Goal: Task Accomplishment & Management: Use online tool/utility

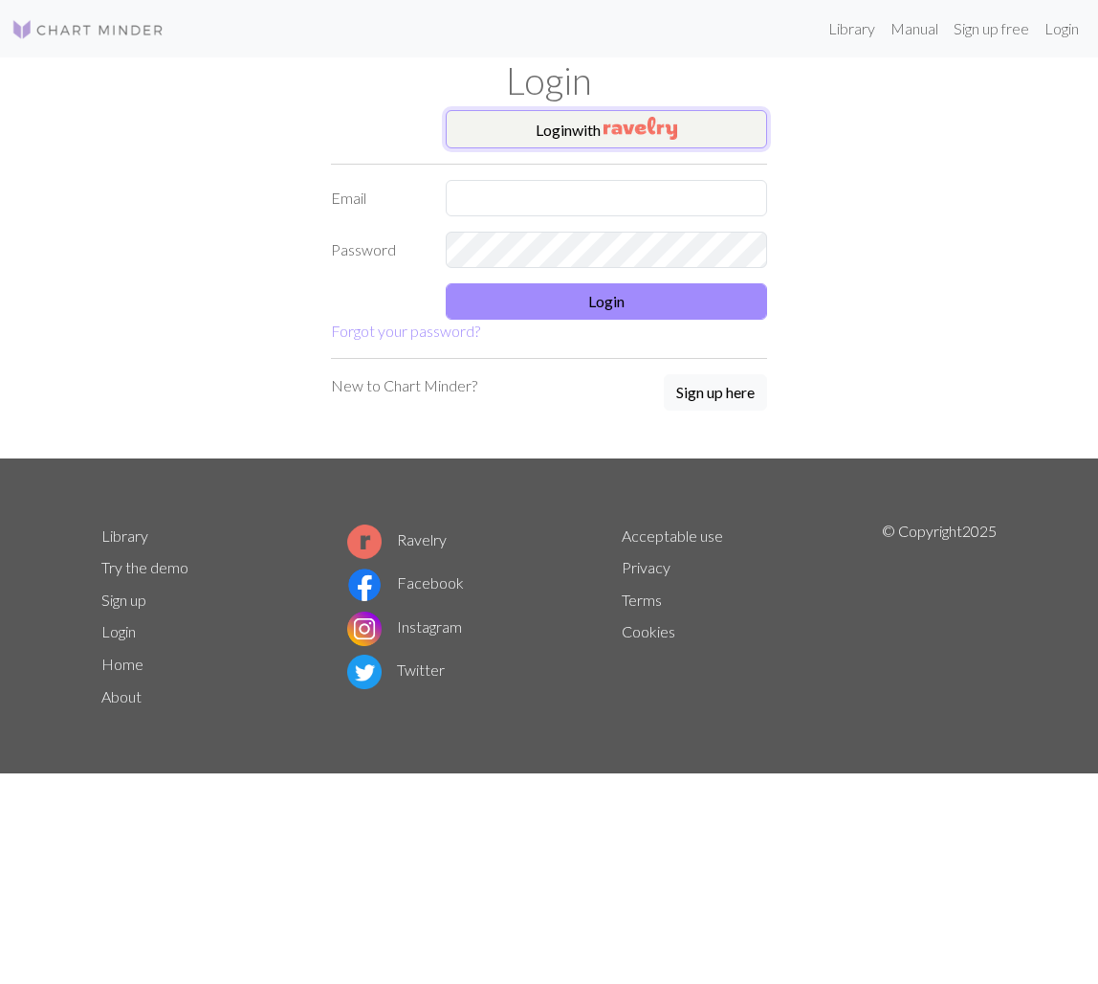
click at [675, 125] on img "button" at bounding box center [641, 128] width 74 height 23
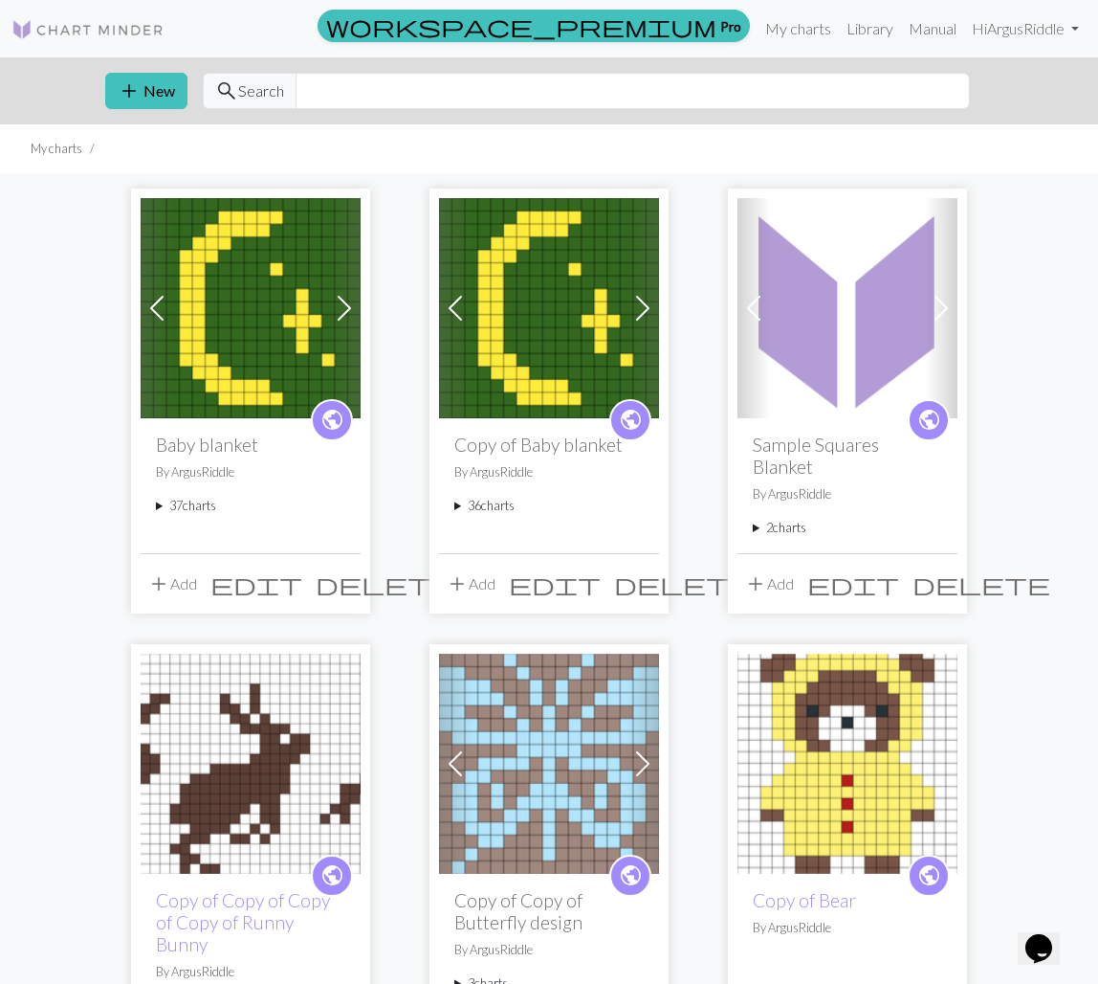
click at [200, 511] on summary "37 charts" at bounding box center [250, 506] width 189 height 18
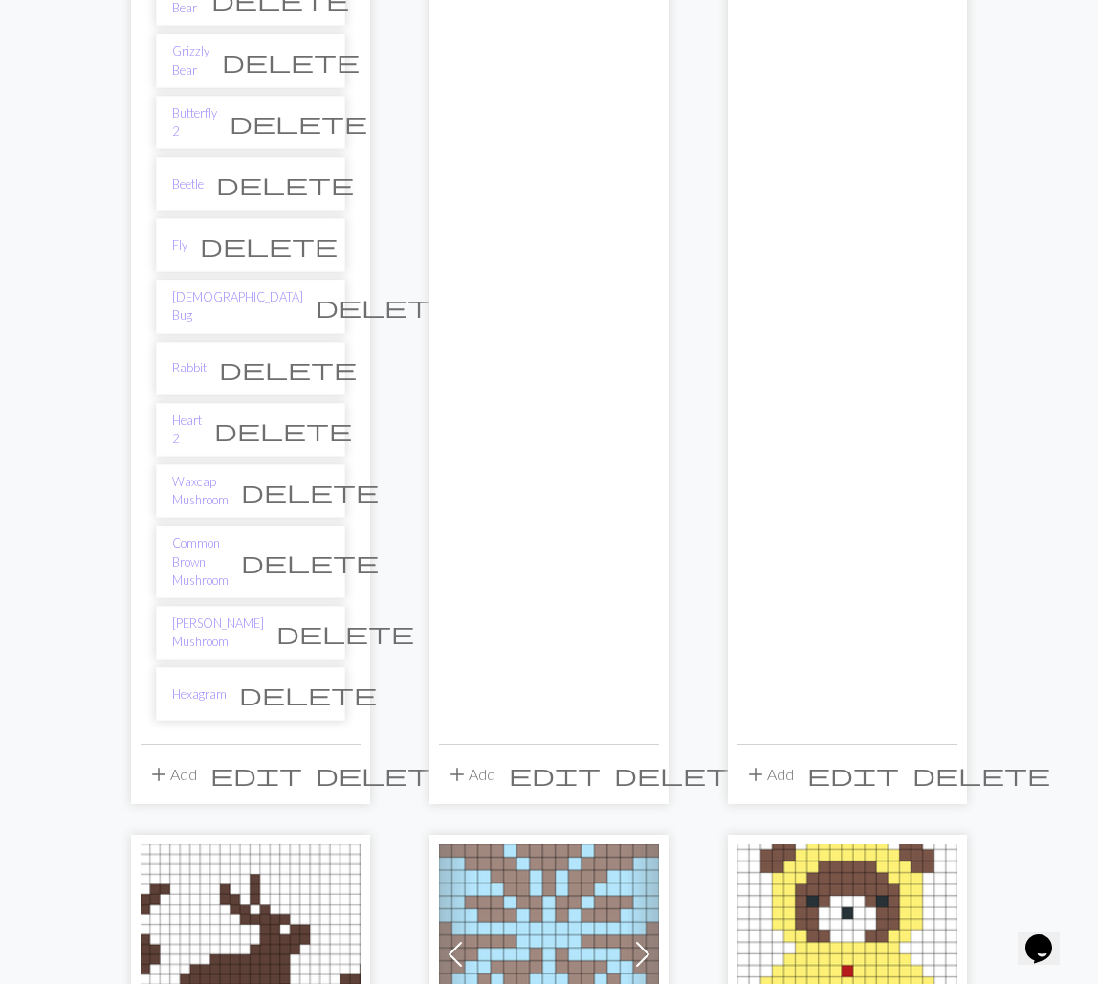
scroll to position [2151, 0]
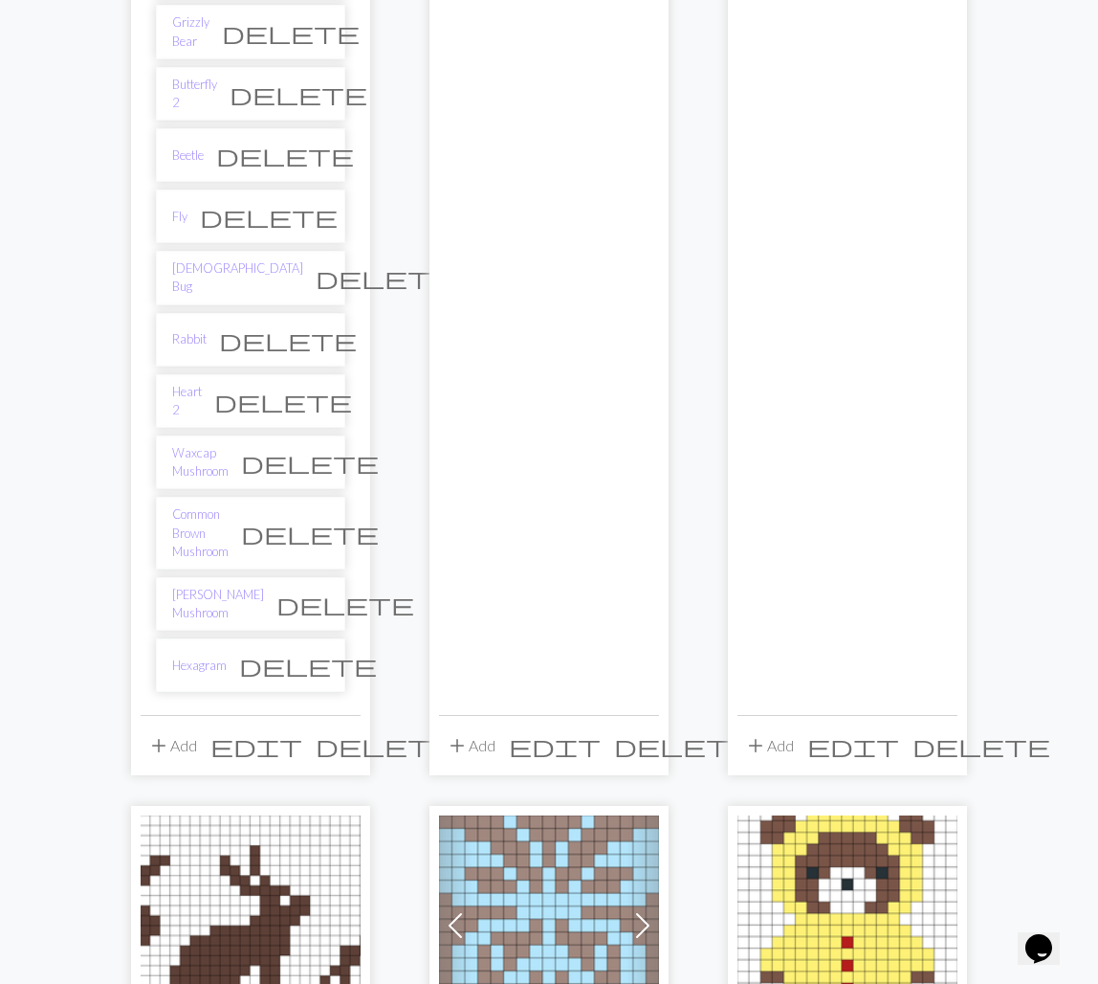
click at [649, 732] on span "delete" at bounding box center [683, 745] width 138 height 27
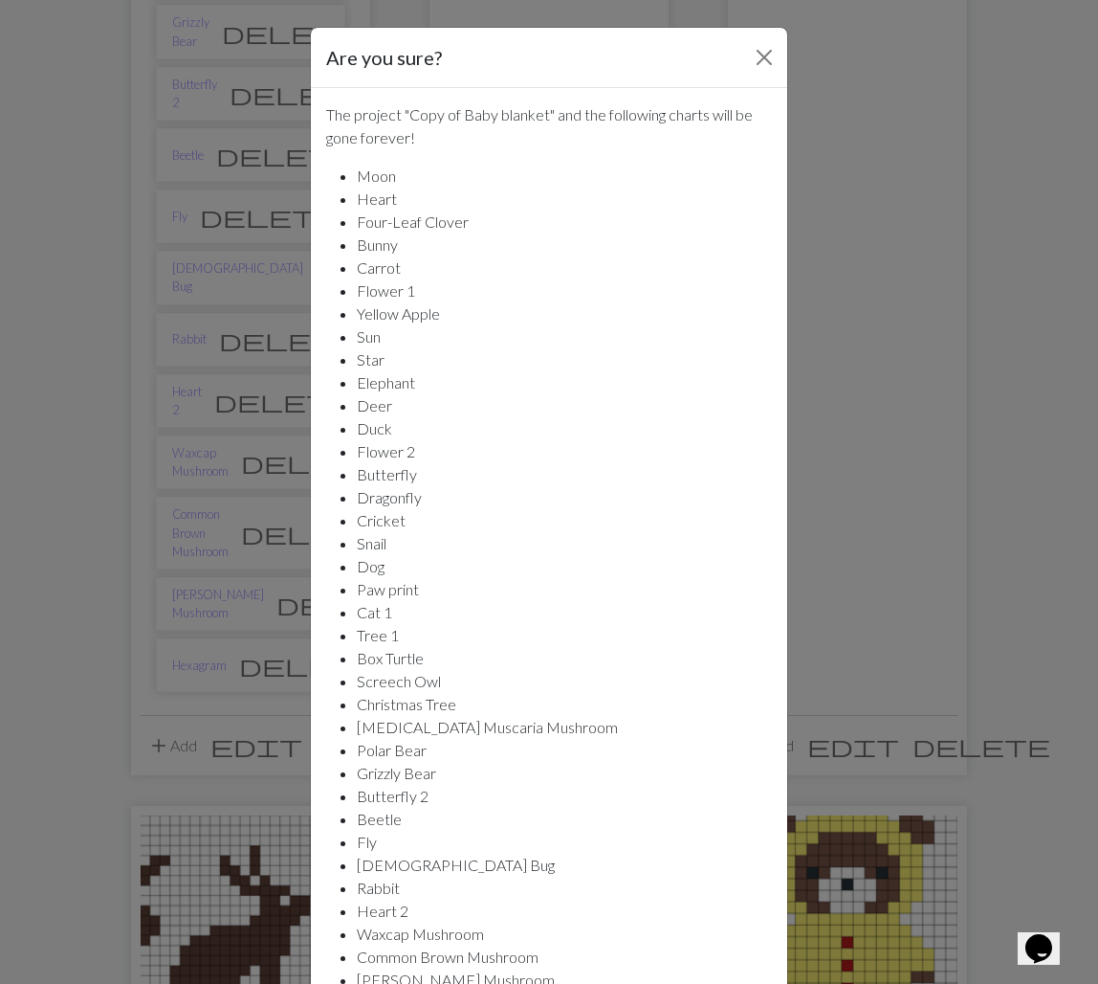
scroll to position [134, 0]
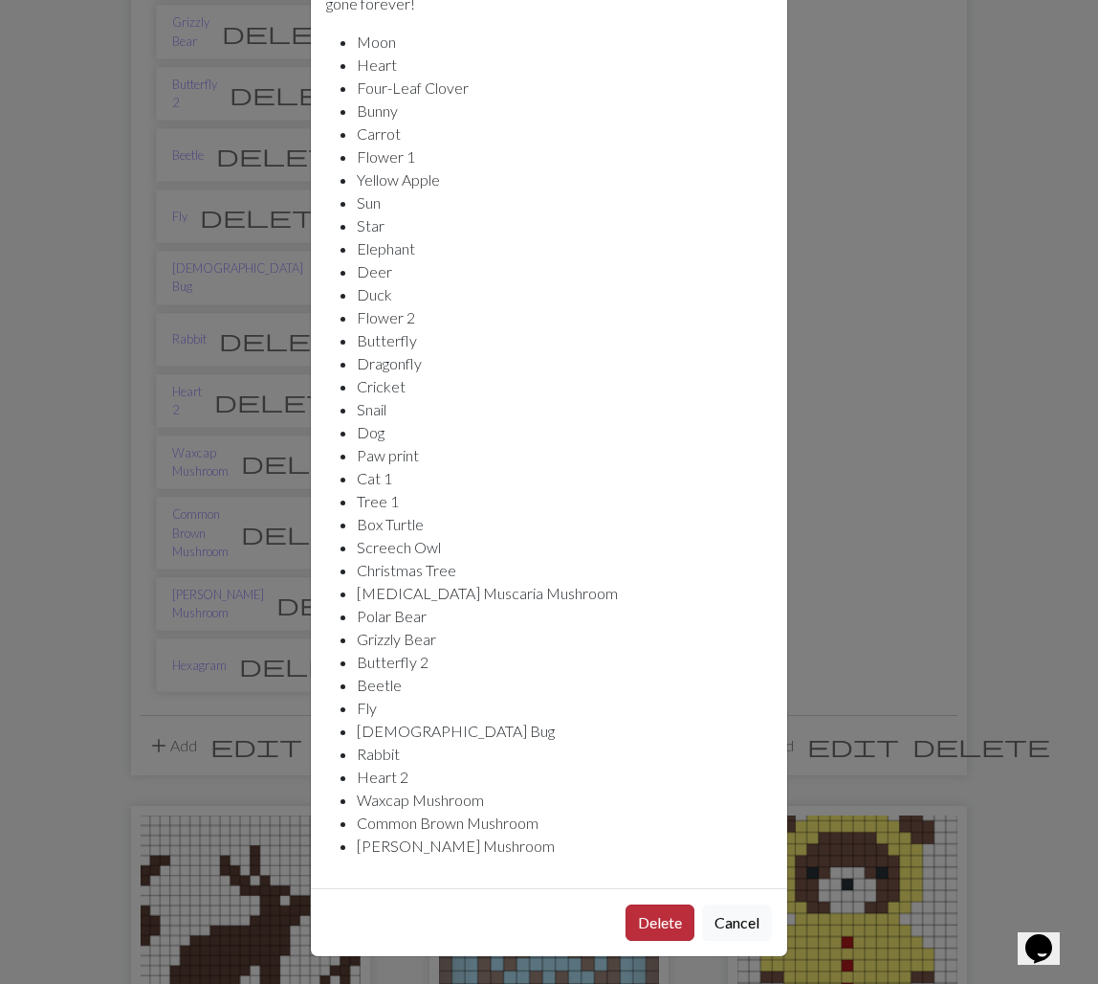
click at [659, 918] on button "Delete" at bounding box center [660, 922] width 69 height 36
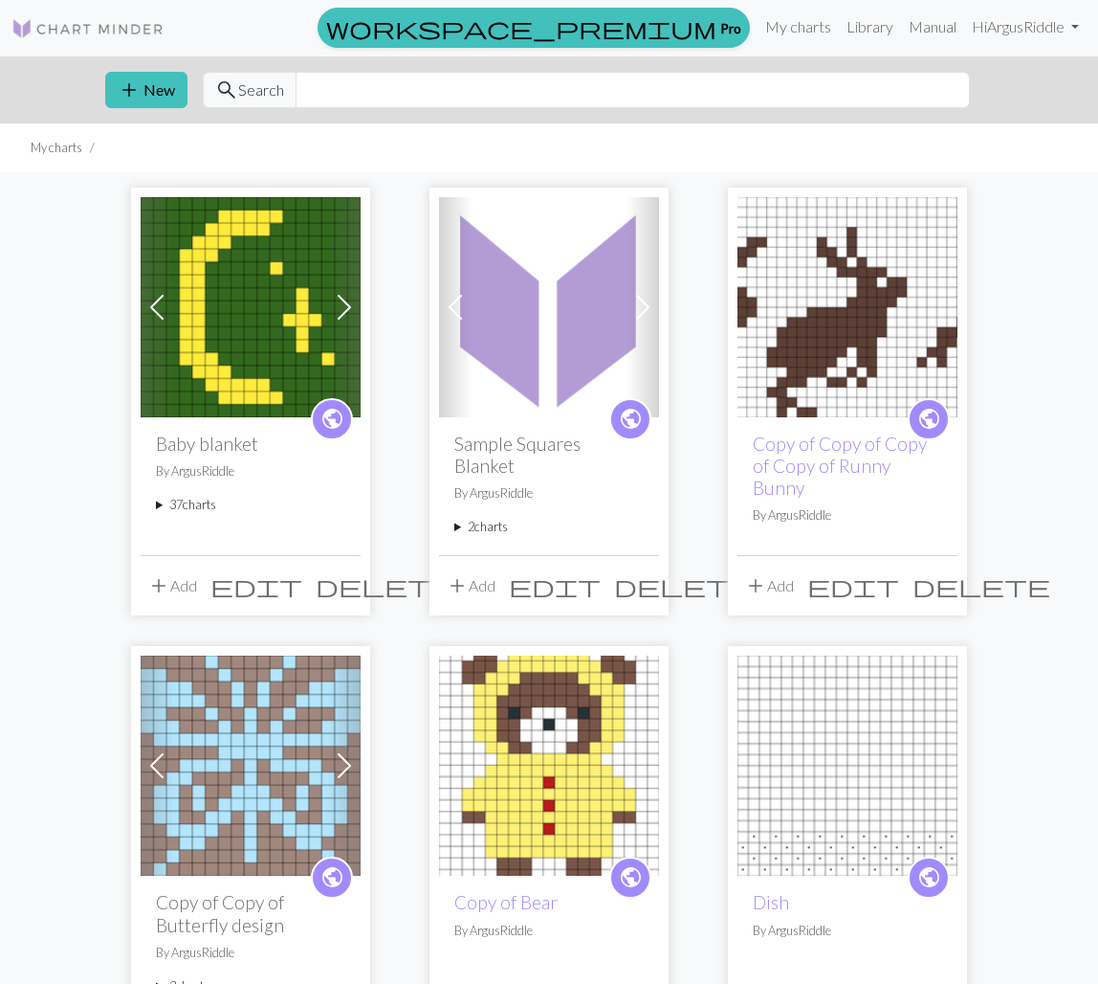
click at [205, 509] on summary "37 charts" at bounding box center [250, 505] width 189 height 18
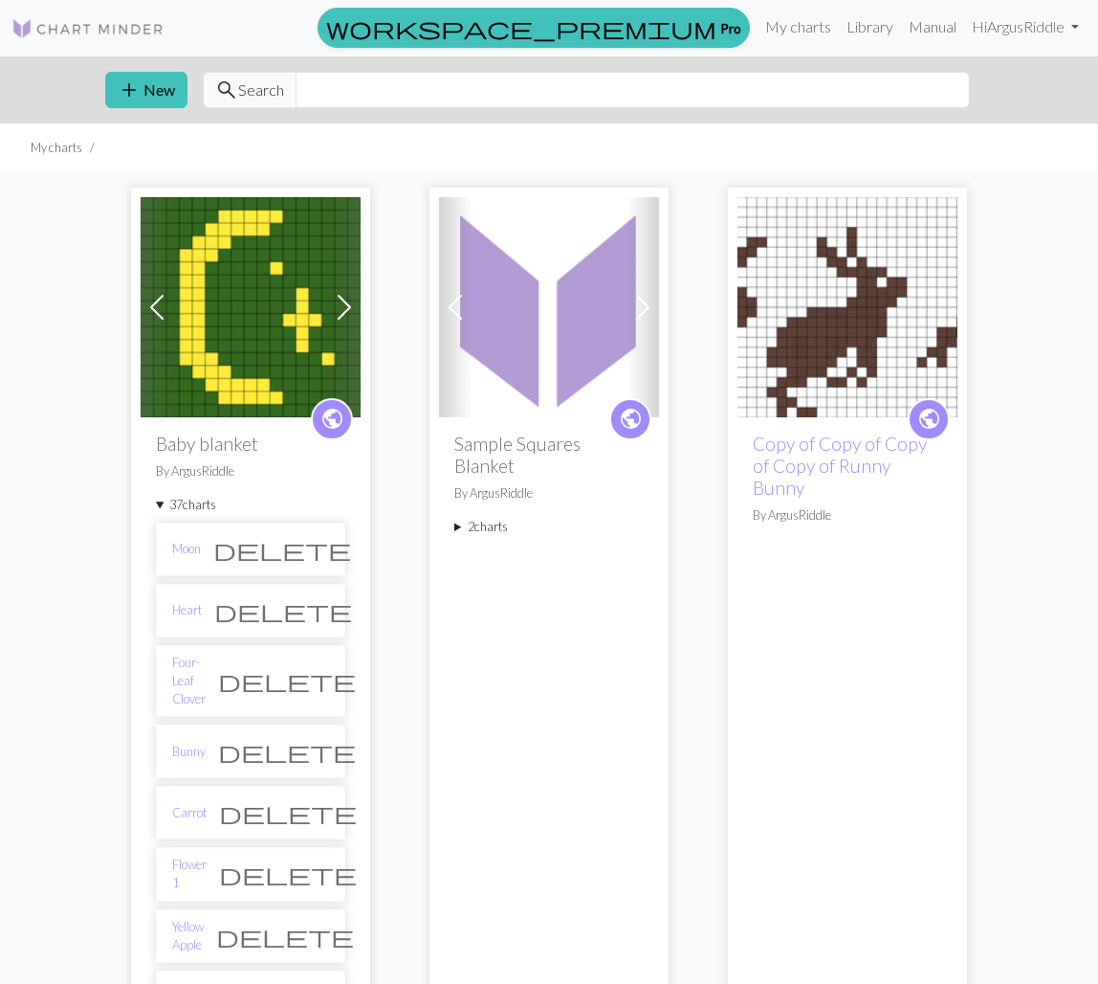
scroll to position [3, 0]
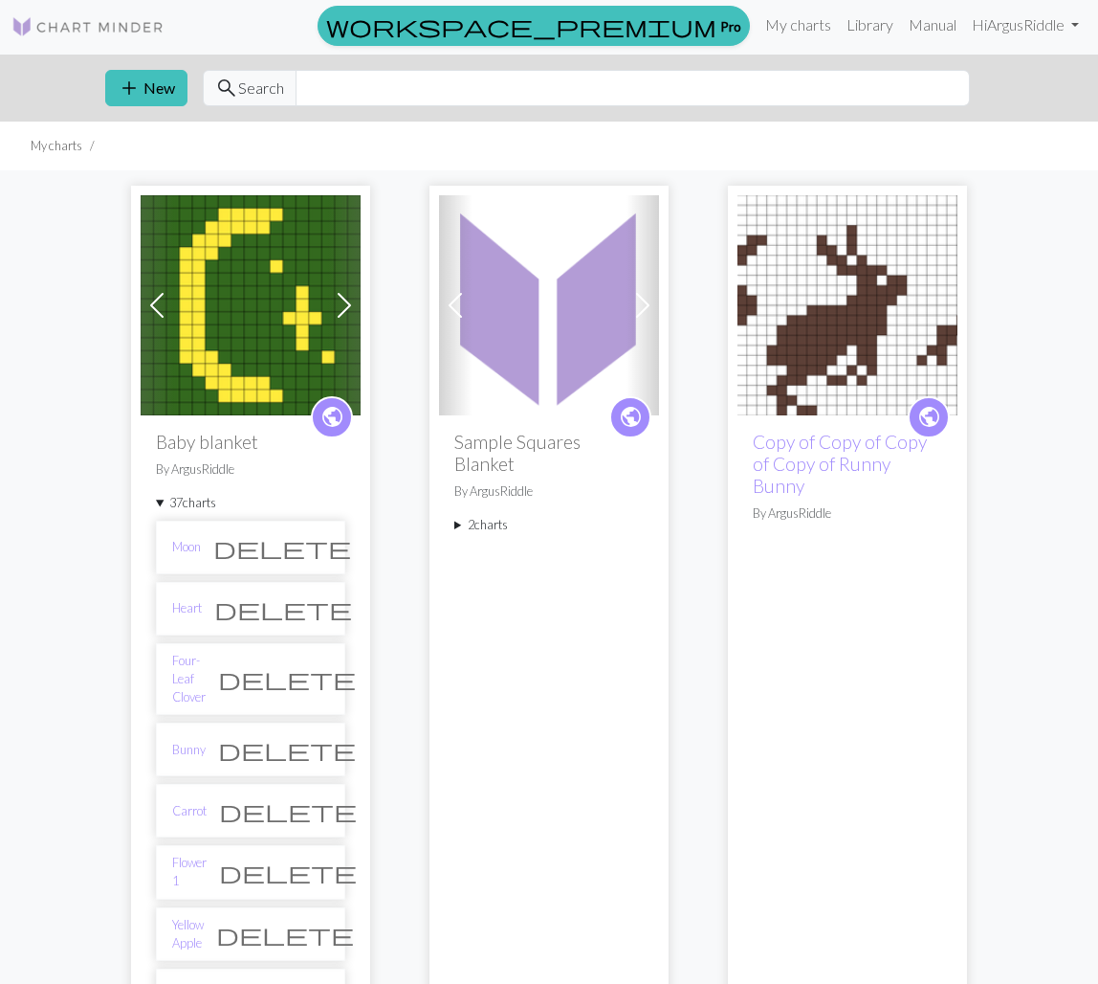
click at [325, 420] on span "public" at bounding box center [333, 417] width 24 height 30
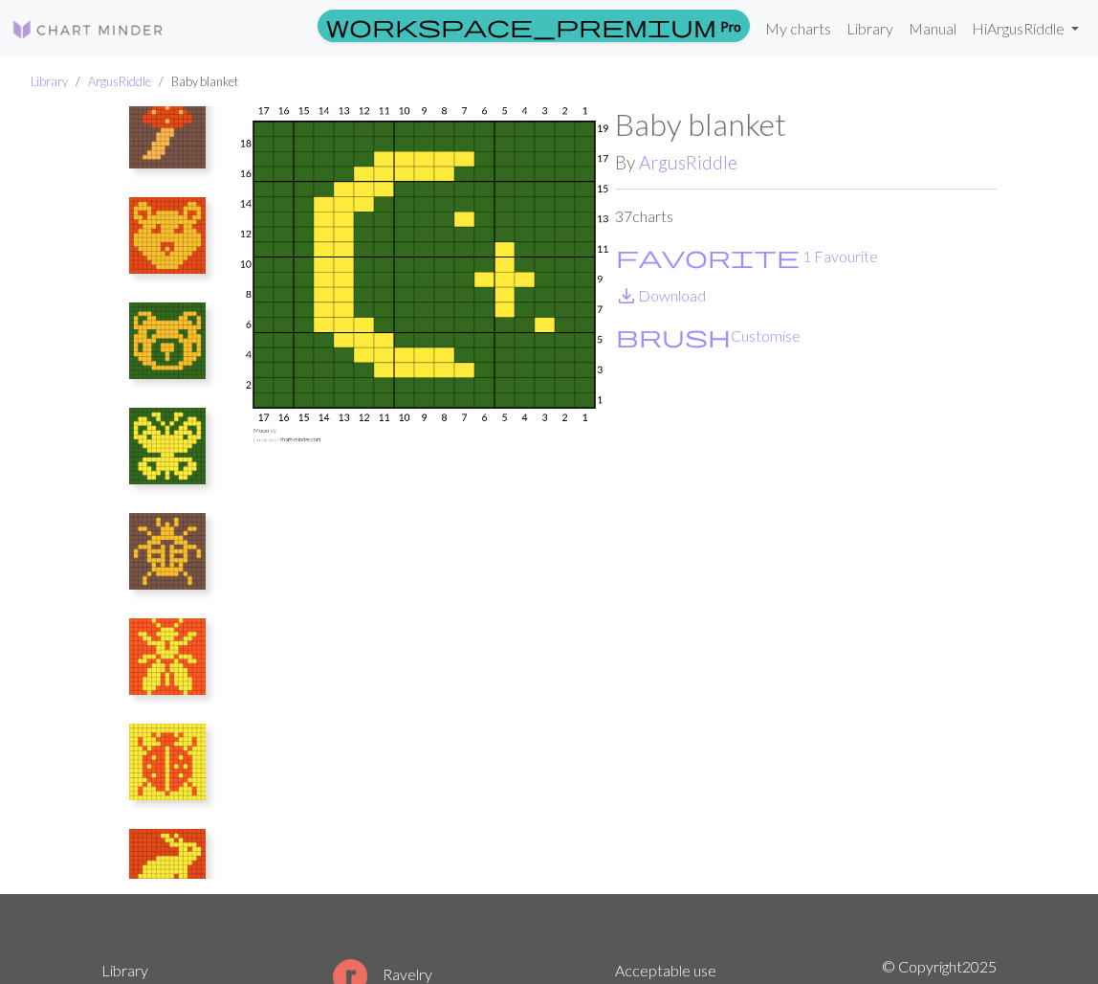
scroll to position [2540, 0]
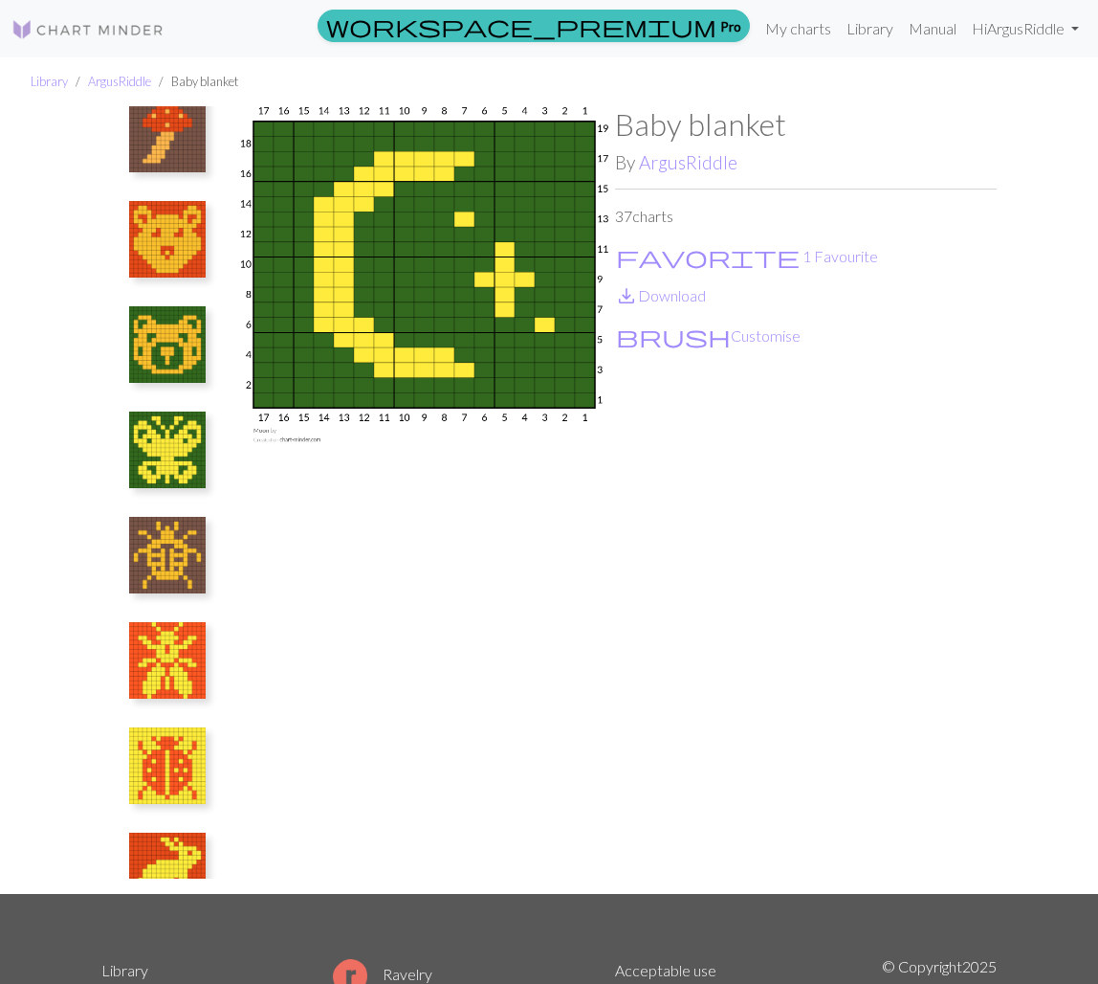
click at [153, 347] on img at bounding box center [167, 344] width 77 height 77
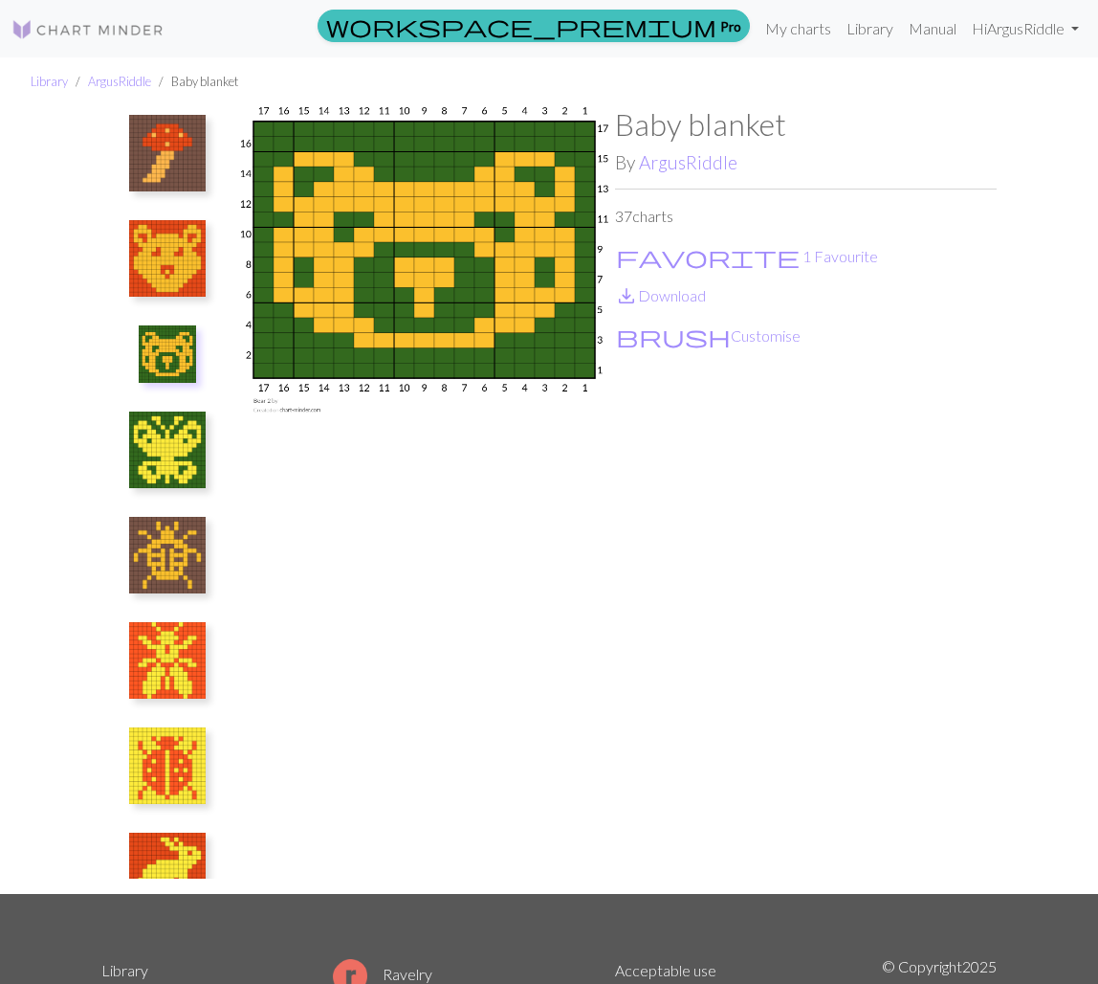
scroll to position [2559, 0]
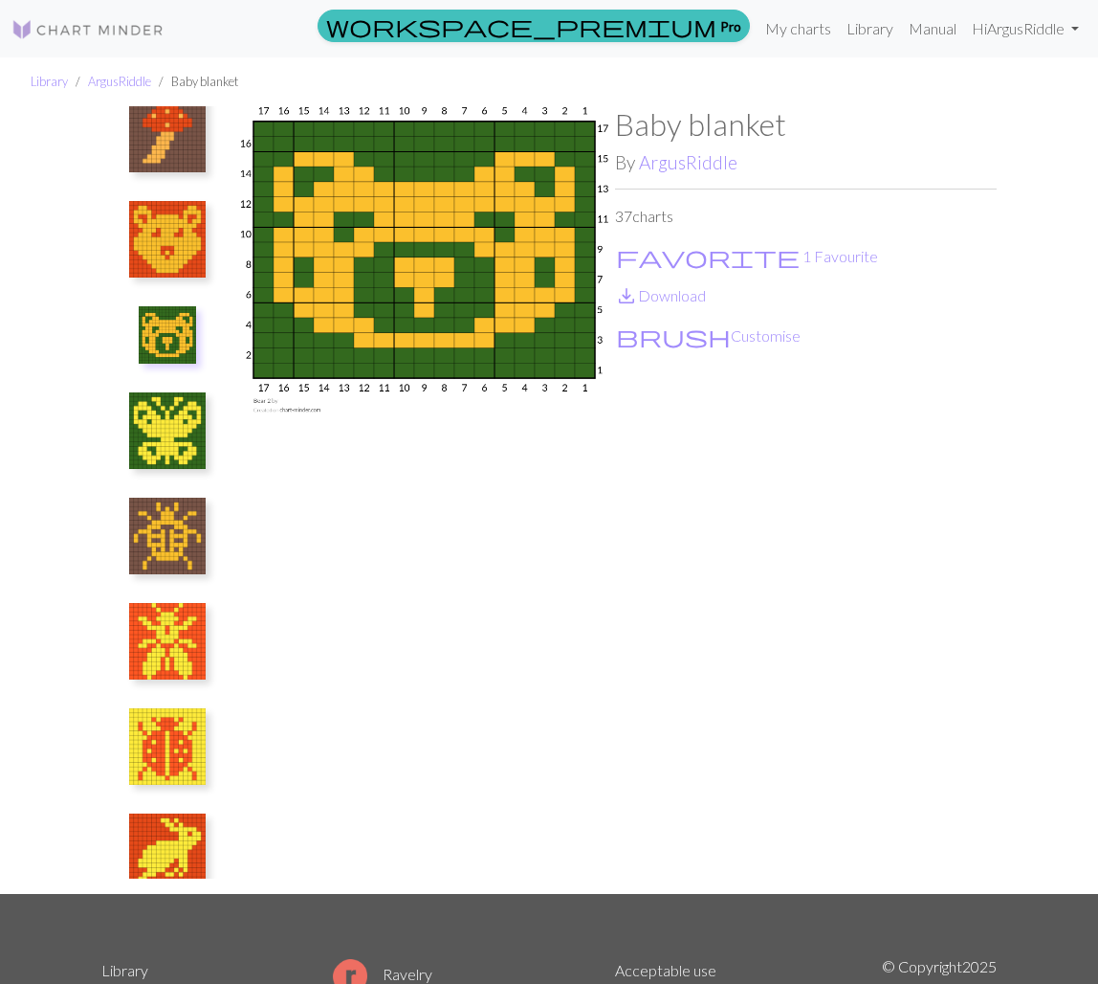
click at [167, 411] on img at bounding box center [167, 430] width 77 height 77
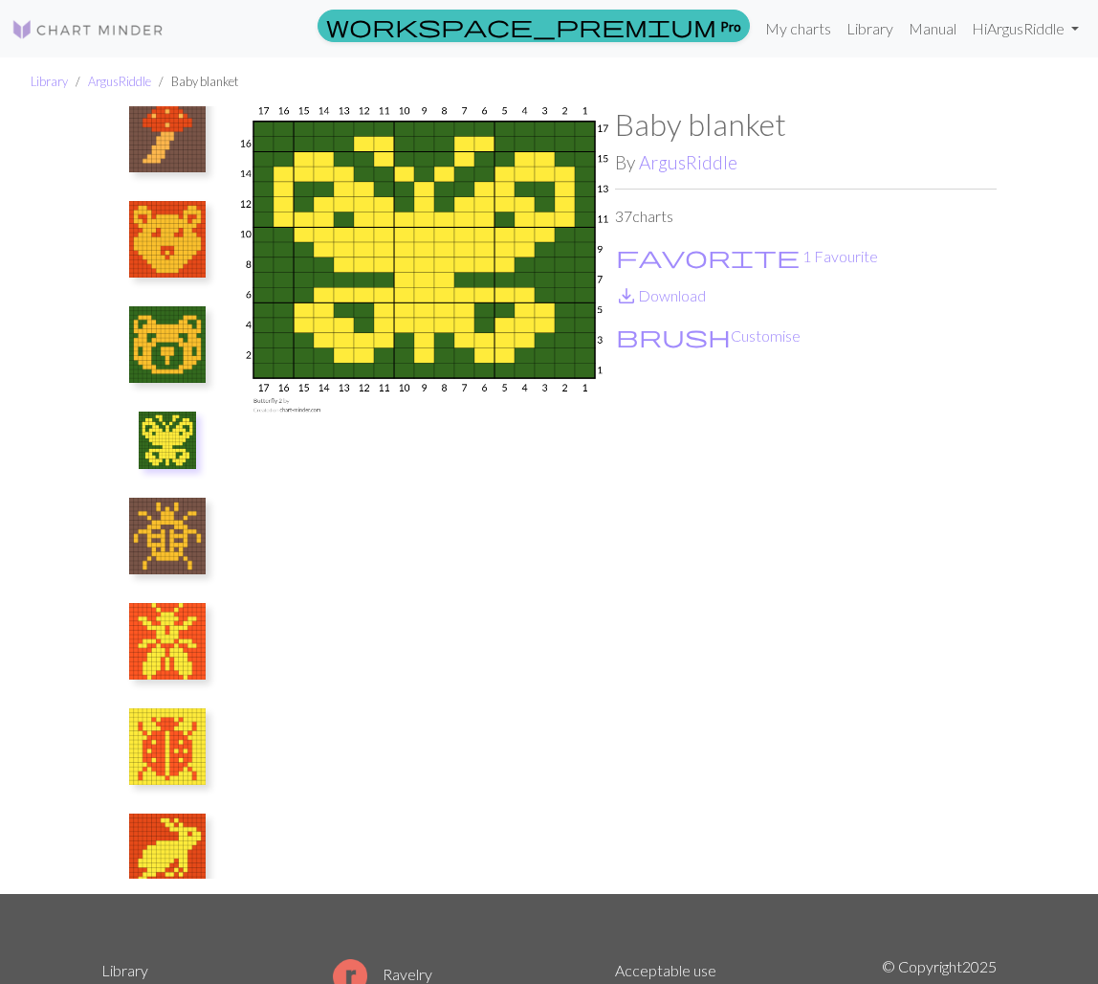
click at [181, 321] on img at bounding box center [167, 344] width 77 height 77
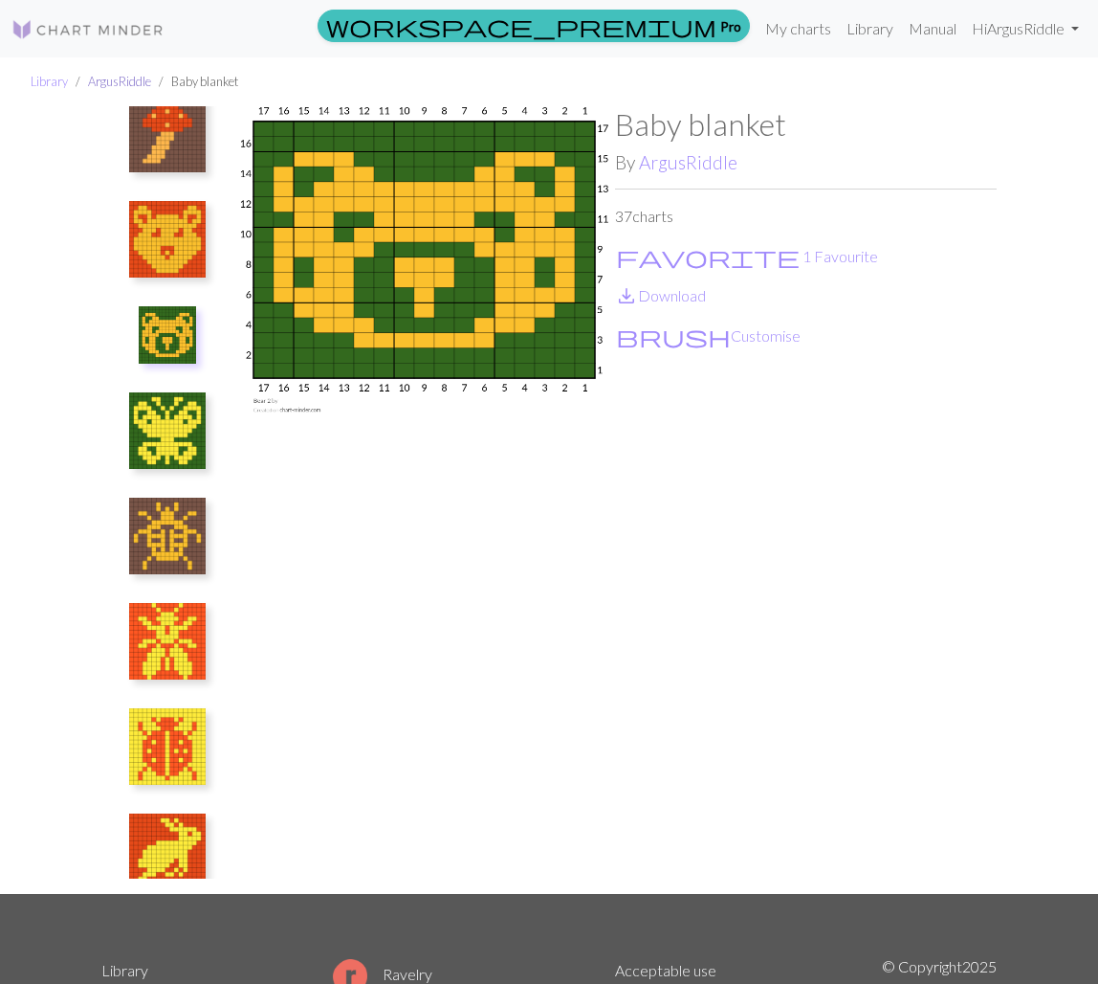
click at [117, 80] on link "ArgusRiddle" at bounding box center [119, 81] width 63 height 15
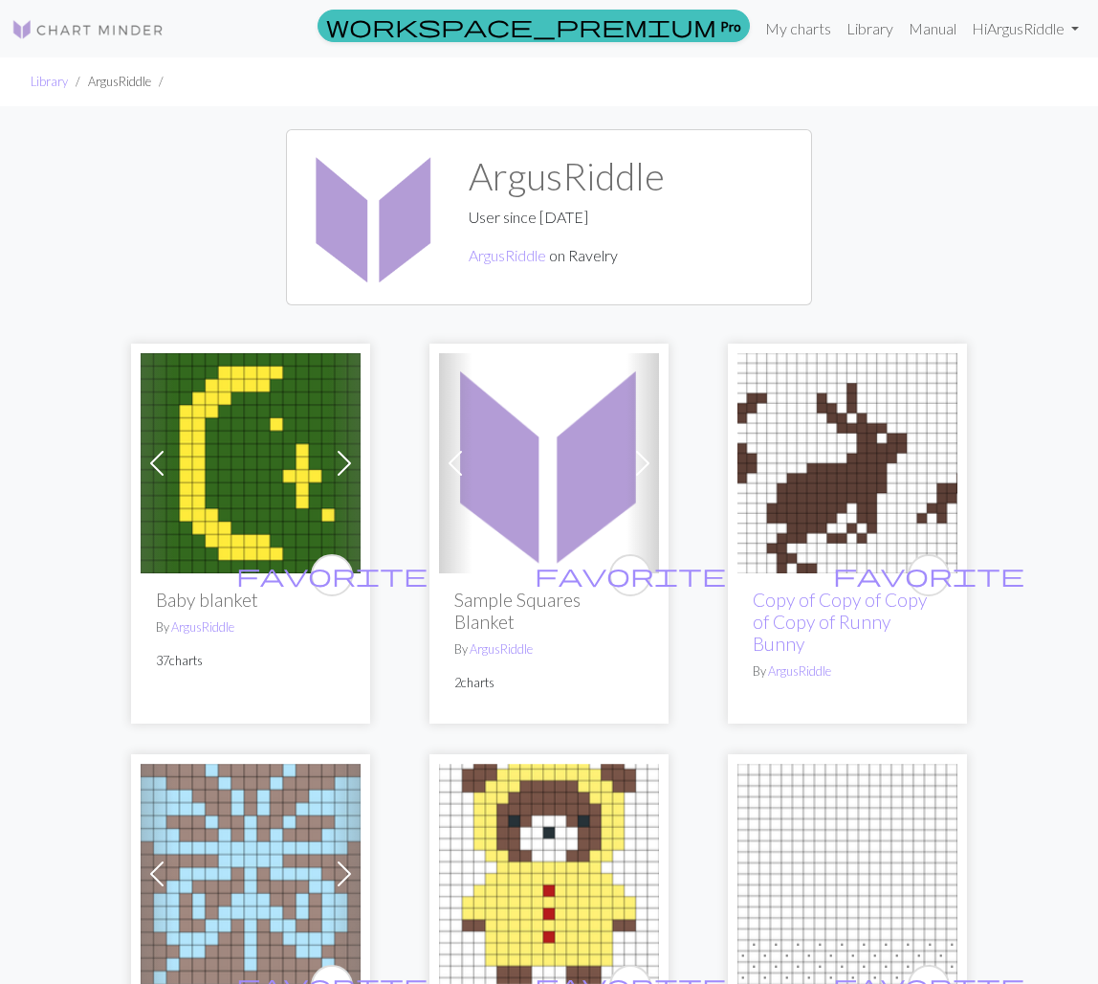
click at [235, 544] on img at bounding box center [251, 463] width 220 height 220
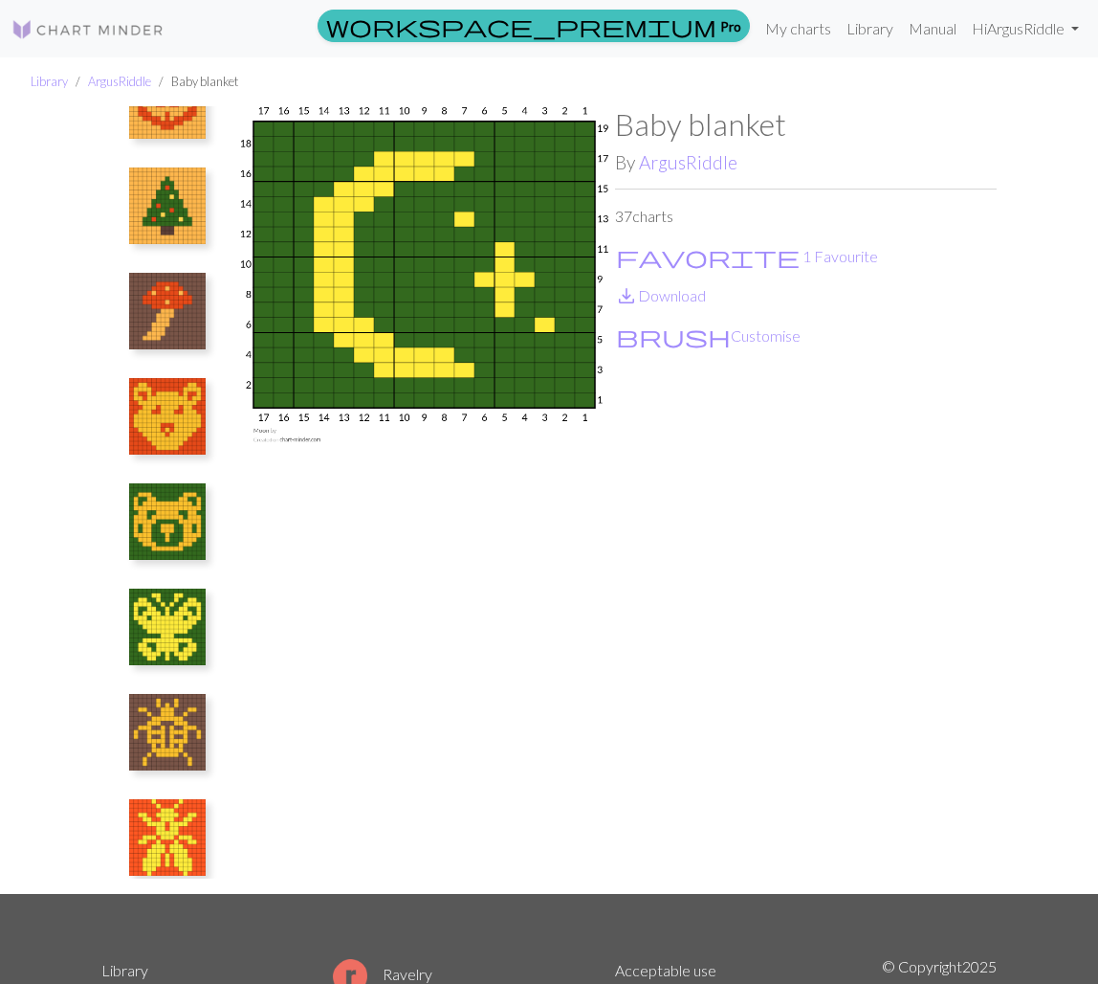
scroll to position [2364, 0]
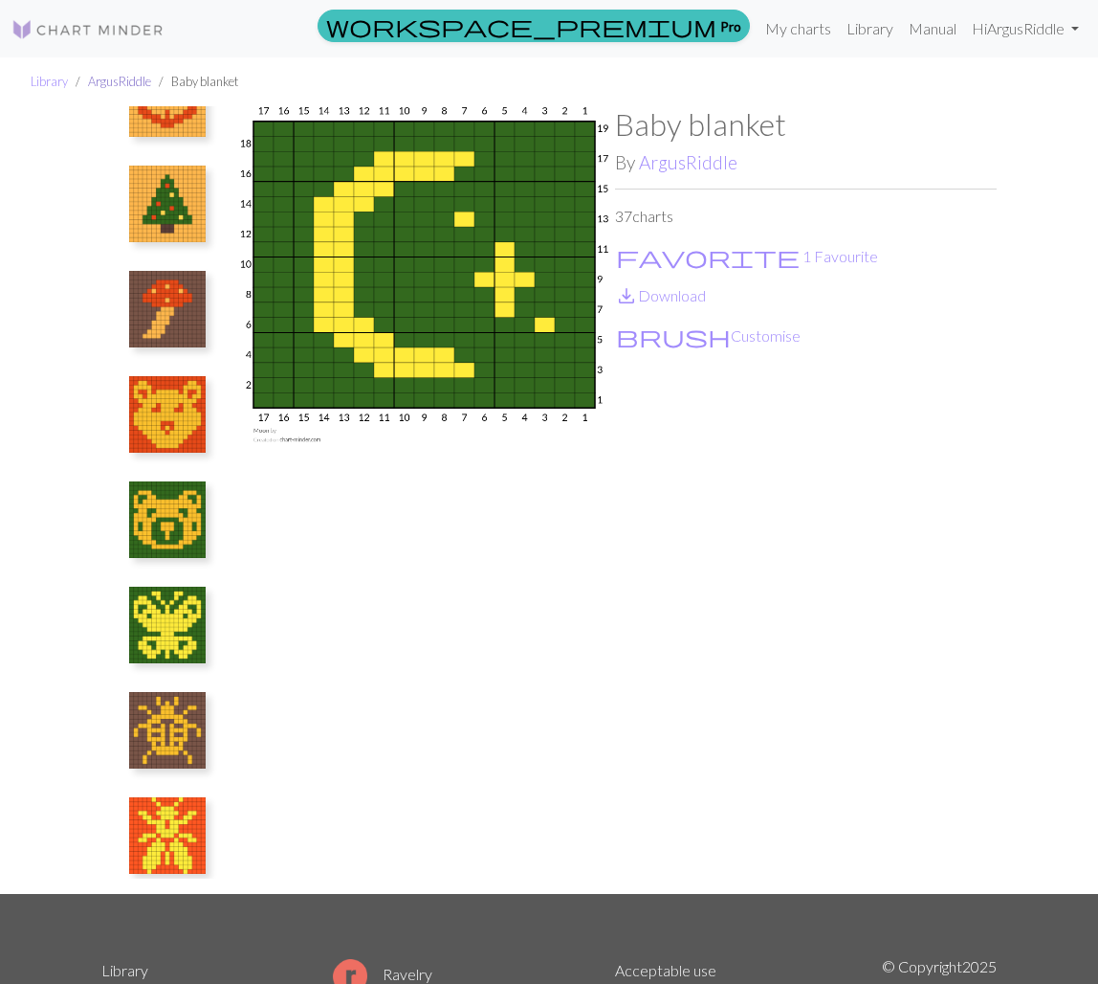
click at [115, 80] on link "ArgusRiddle" at bounding box center [119, 81] width 63 height 15
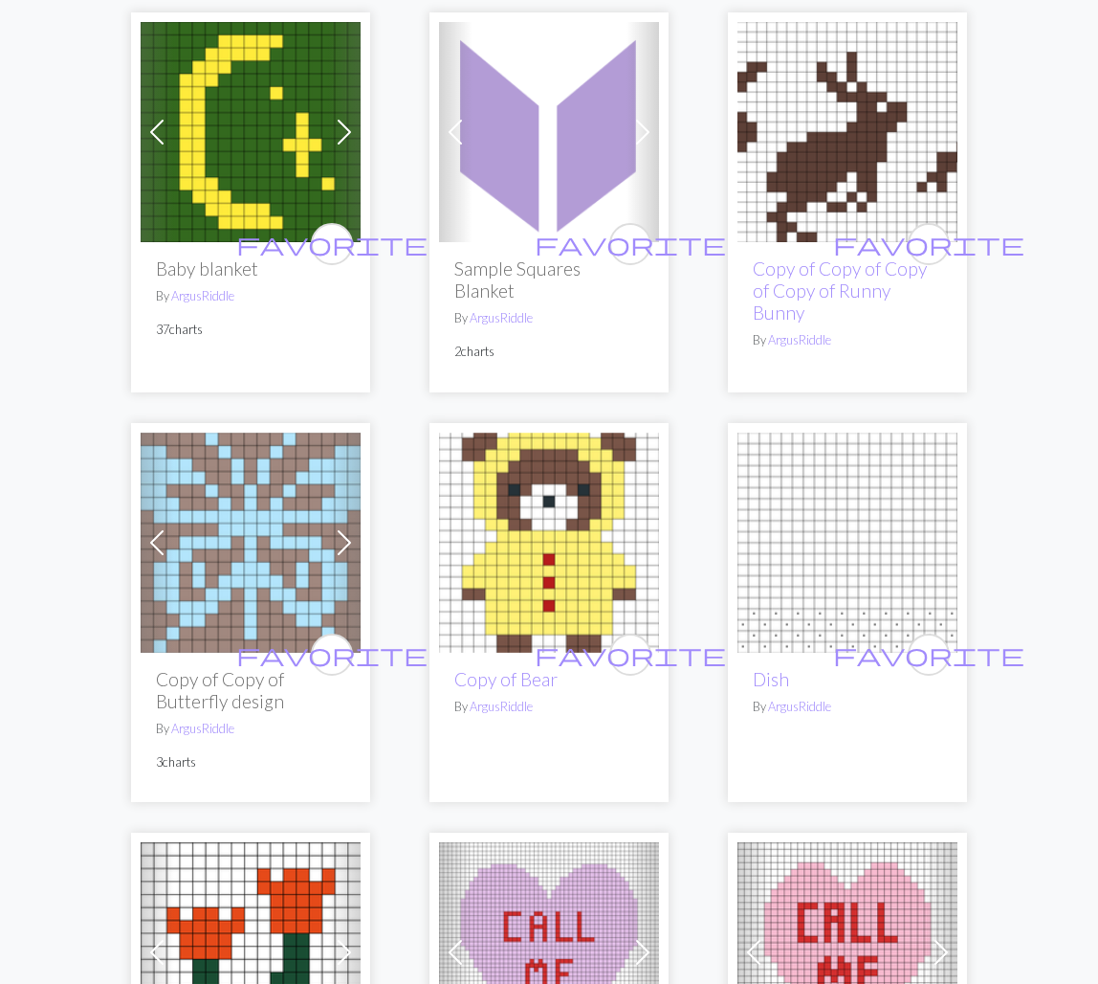
scroll to position [326, 0]
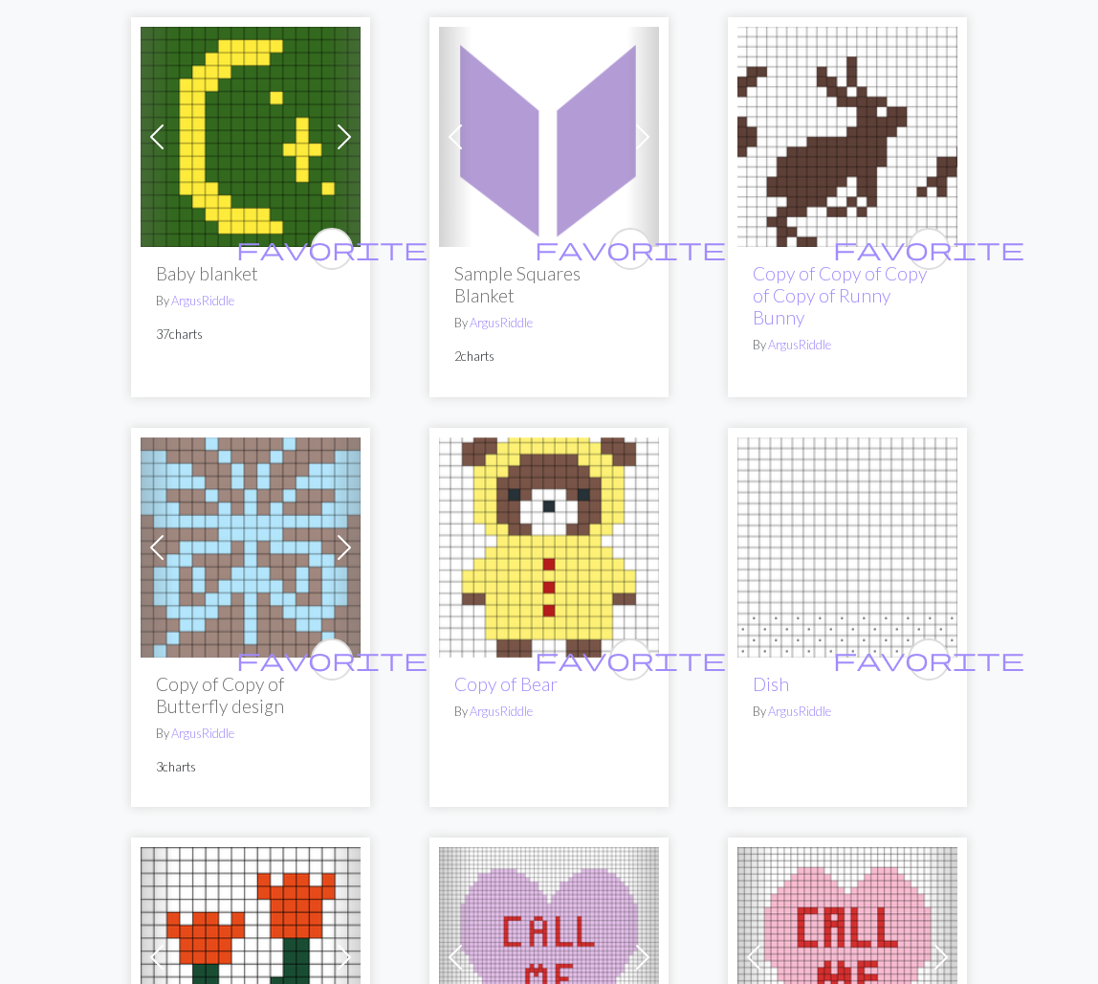
click at [161, 334] on p "37 charts" at bounding box center [250, 334] width 189 height 18
click at [189, 329] on p "37 charts" at bounding box center [250, 334] width 189 height 18
click at [159, 134] on span at bounding box center [157, 137] width 31 height 31
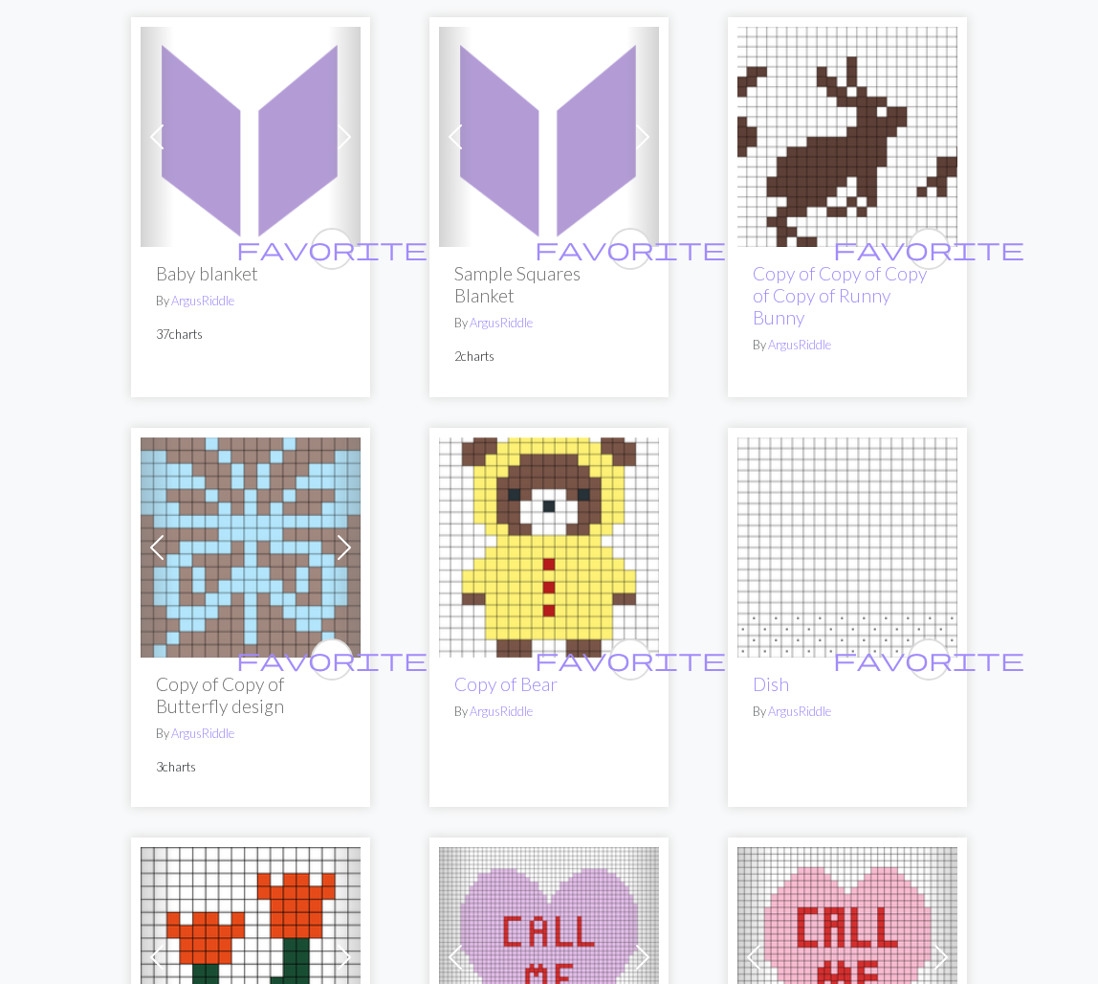
click at [159, 134] on span at bounding box center [157, 137] width 31 height 31
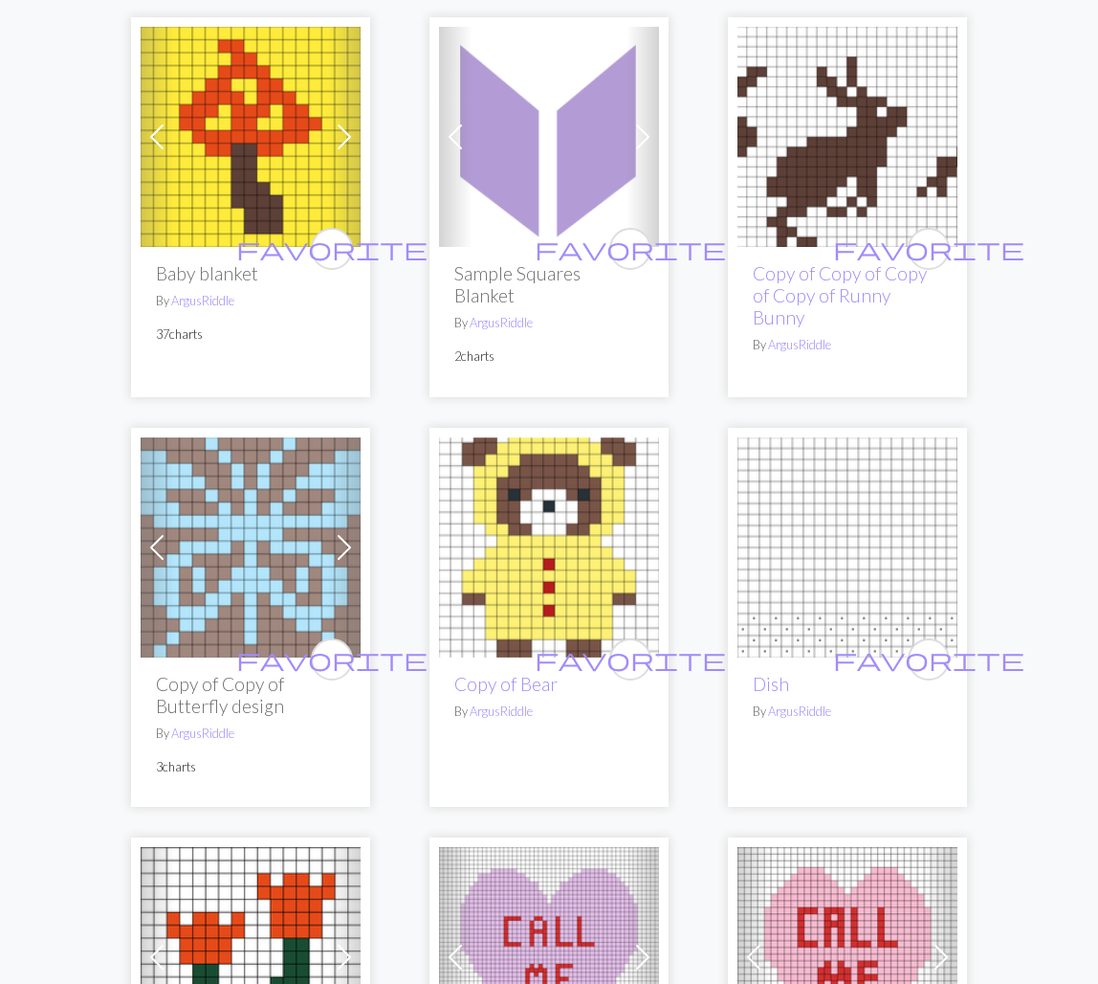
click at [159, 134] on span at bounding box center [157, 137] width 31 height 31
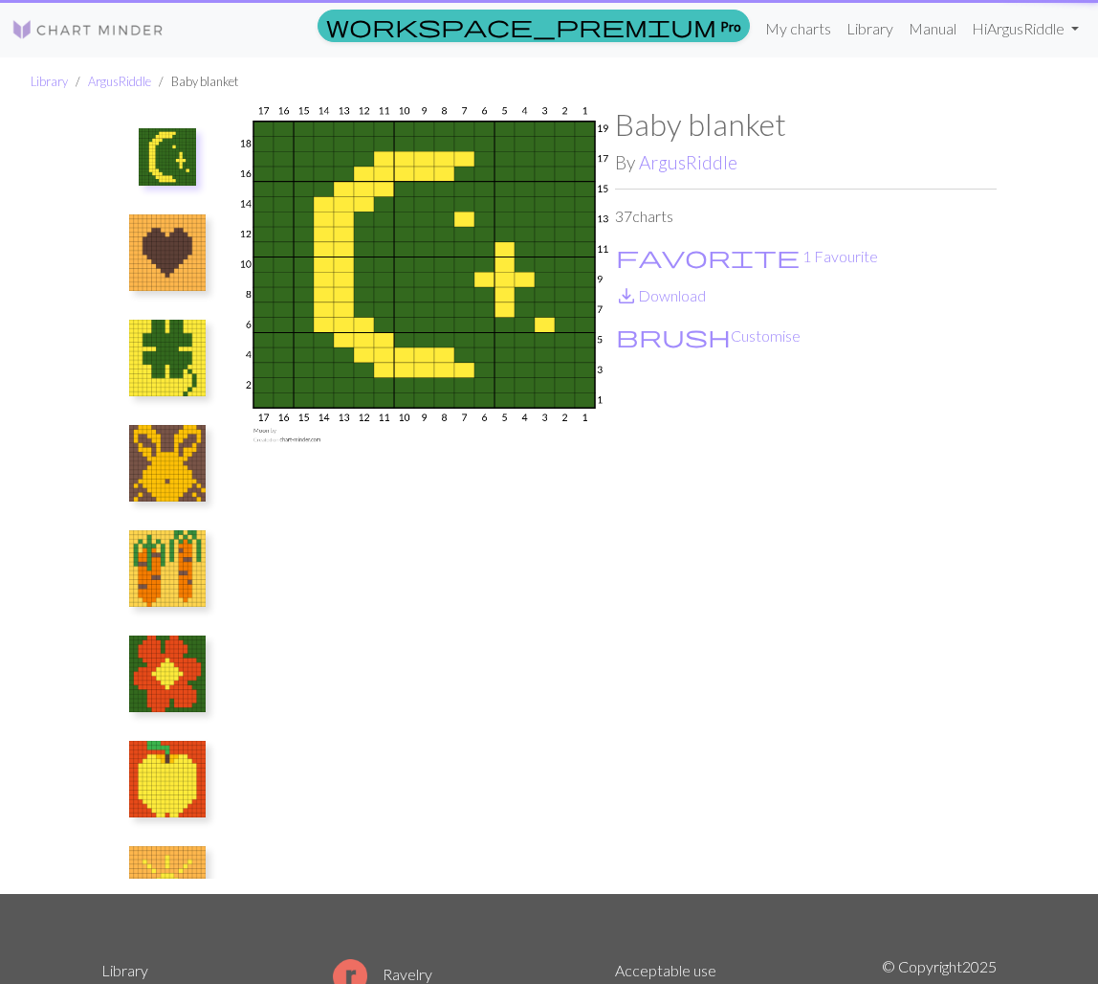
scroll to position [1, 0]
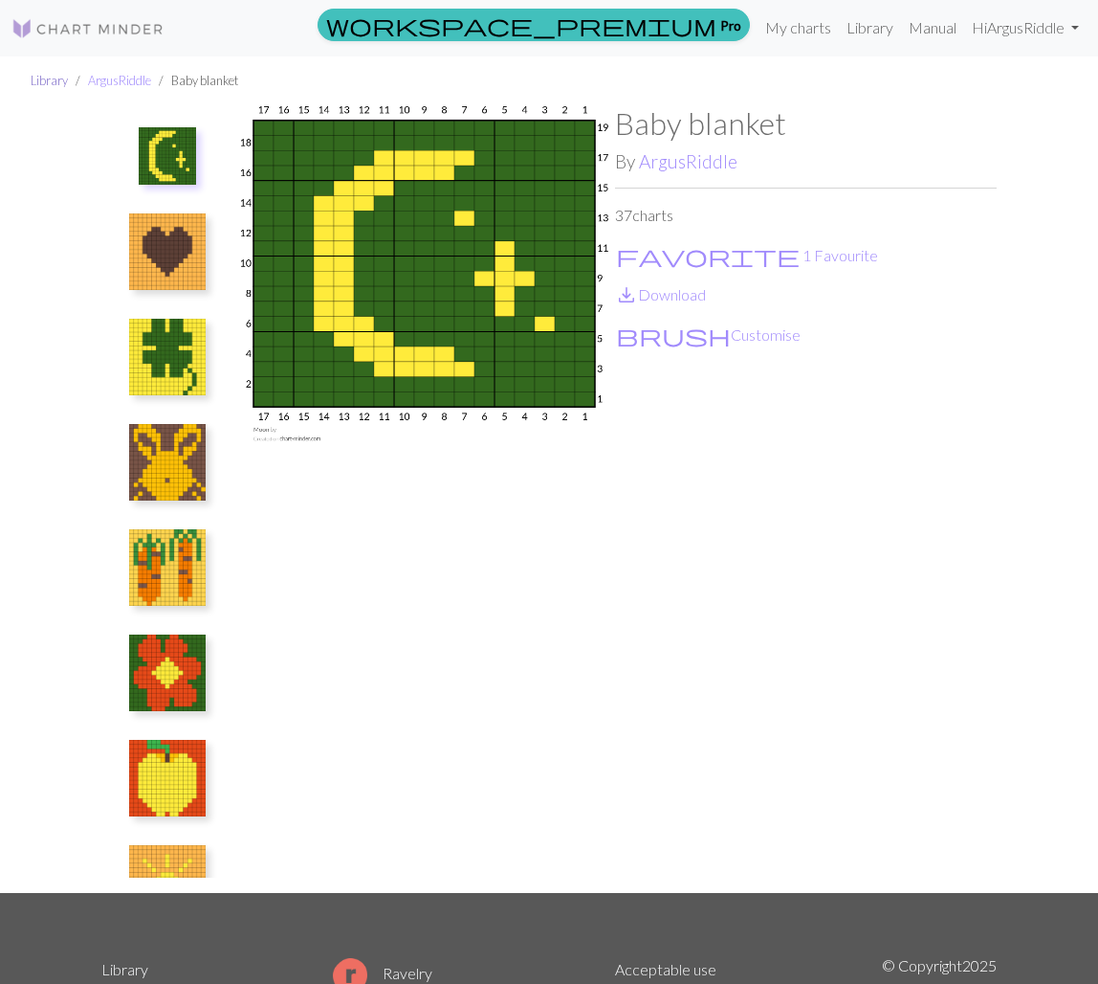
click at [40, 85] on link "Library" at bounding box center [49, 80] width 37 height 15
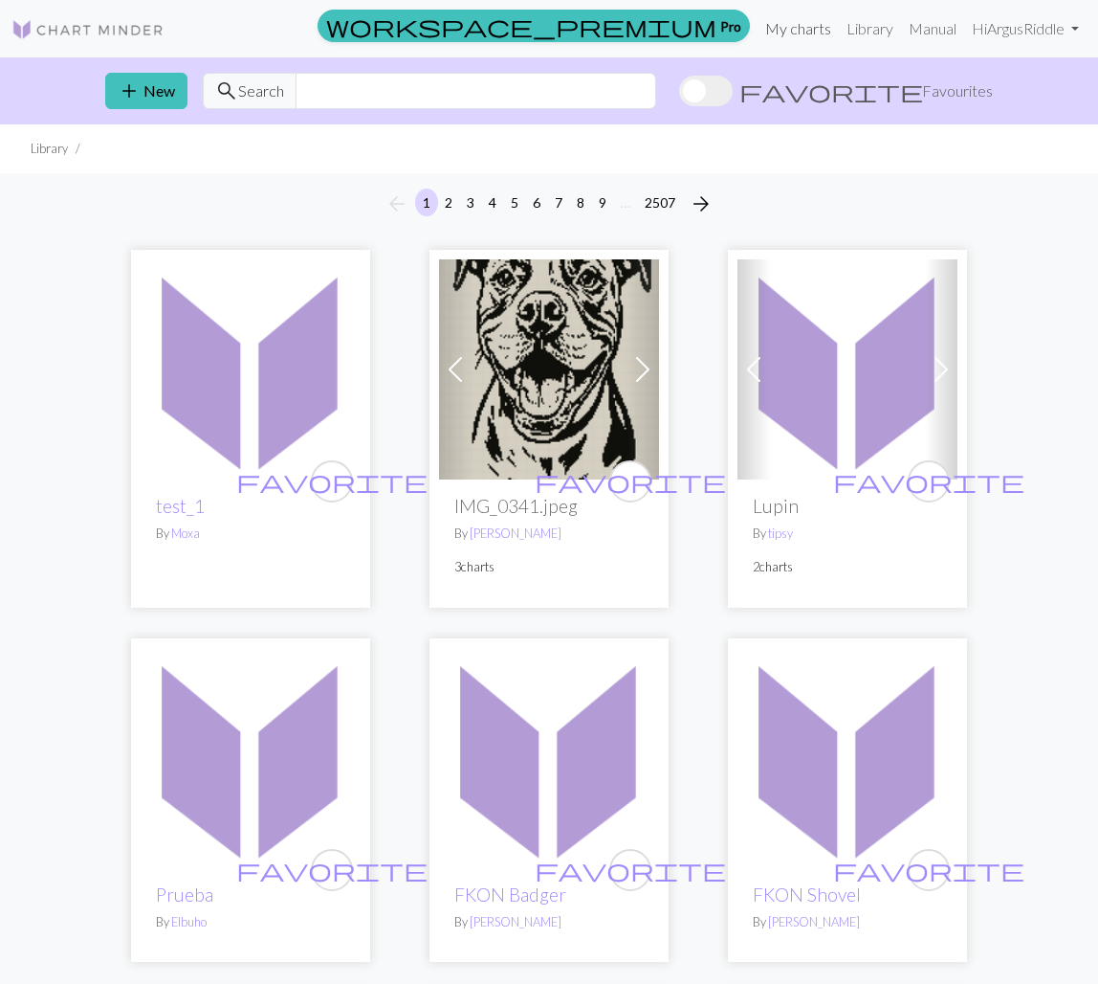
click at [792, 31] on link "My charts" at bounding box center [798, 29] width 81 height 38
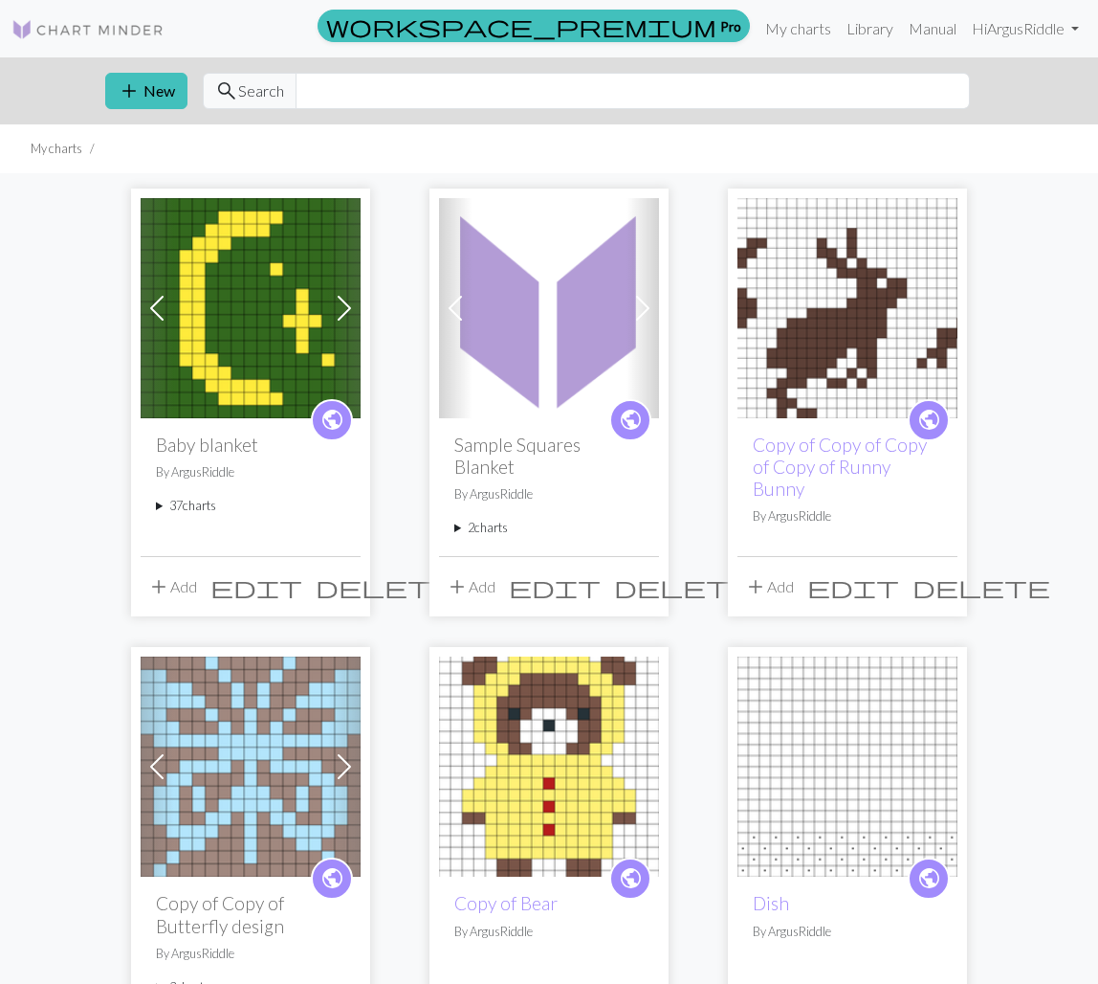
click at [178, 499] on summary "37 charts" at bounding box center [250, 506] width 189 height 18
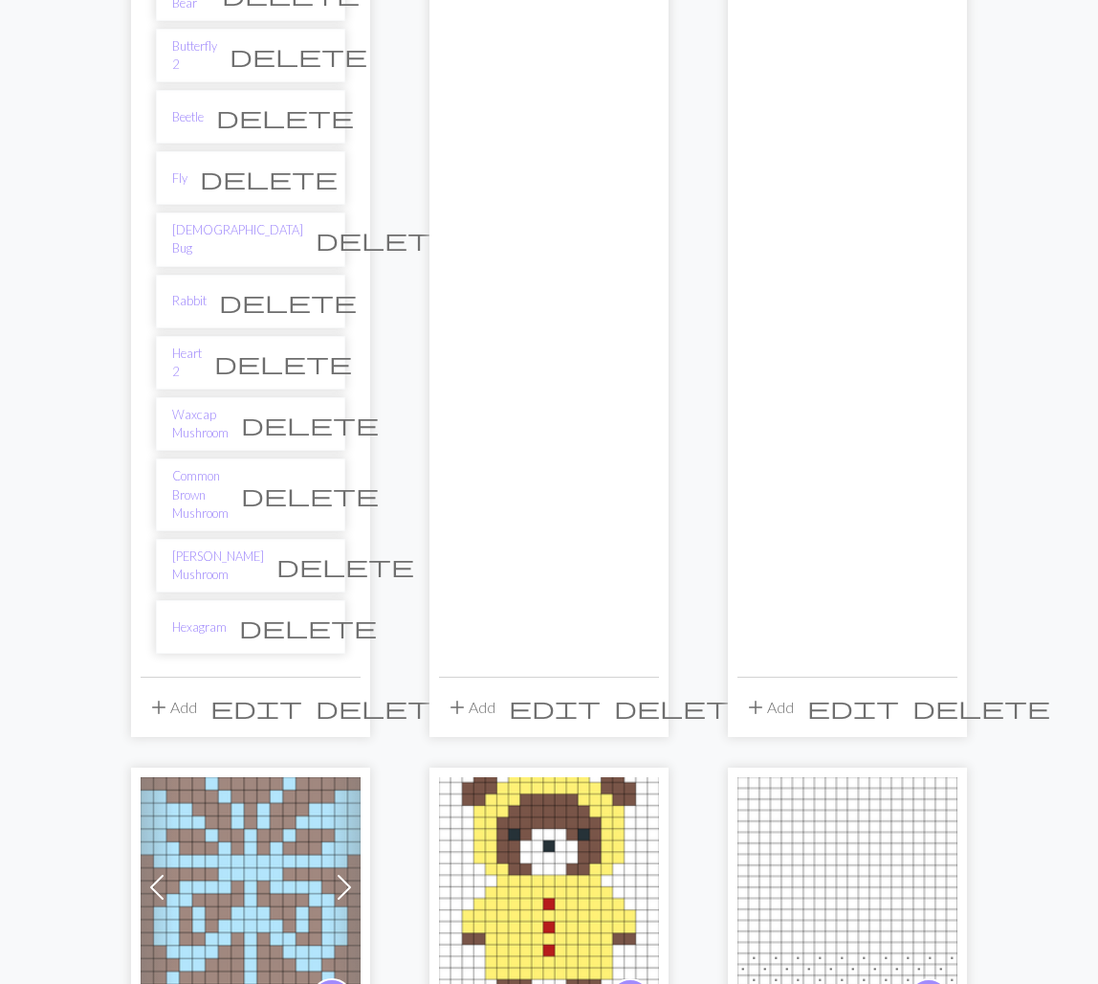
scroll to position [2185, 0]
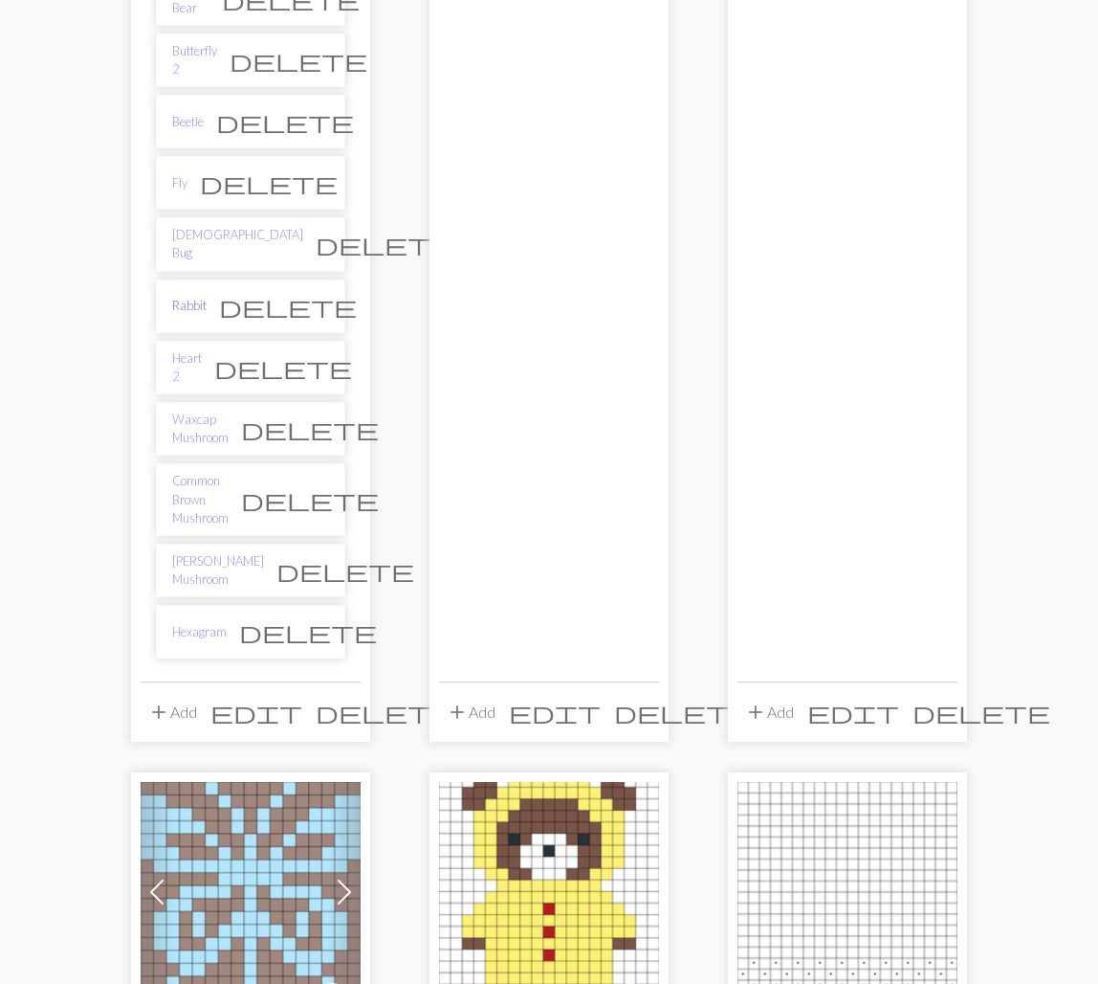
click at [177, 297] on link "Rabbit" at bounding box center [189, 306] width 34 height 18
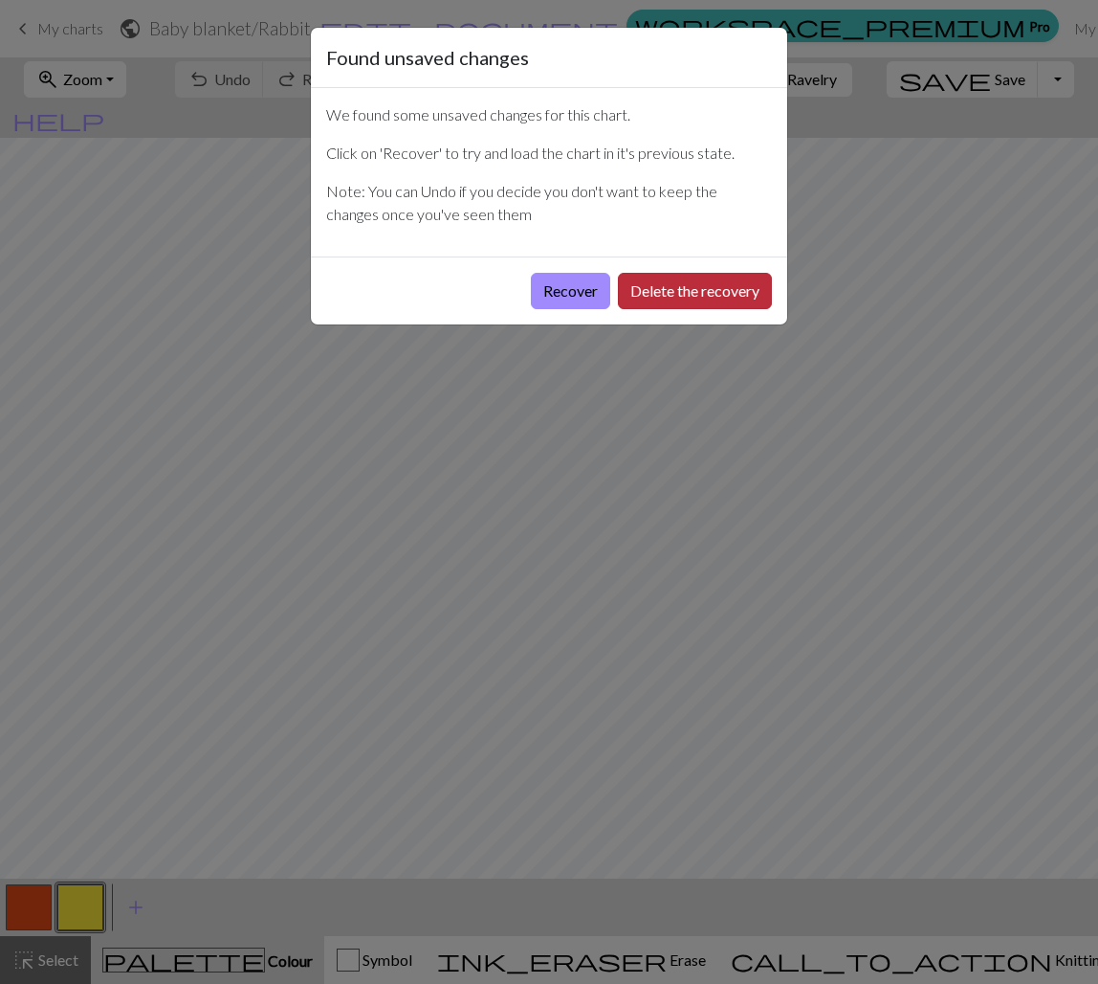
click at [684, 276] on button "Delete the recovery" at bounding box center [695, 291] width 154 height 36
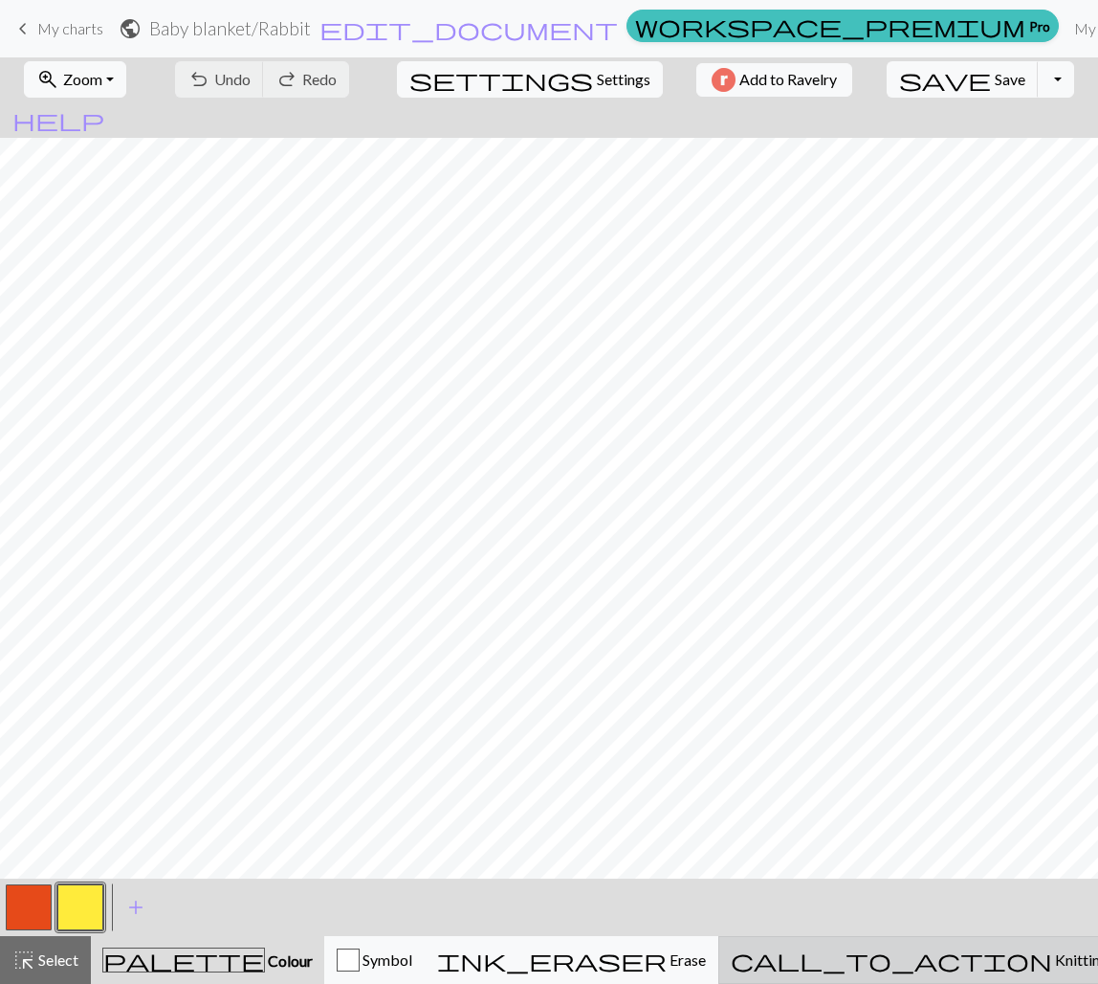
click at [917, 947] on span "call_to_action" at bounding box center [892, 959] width 322 height 27
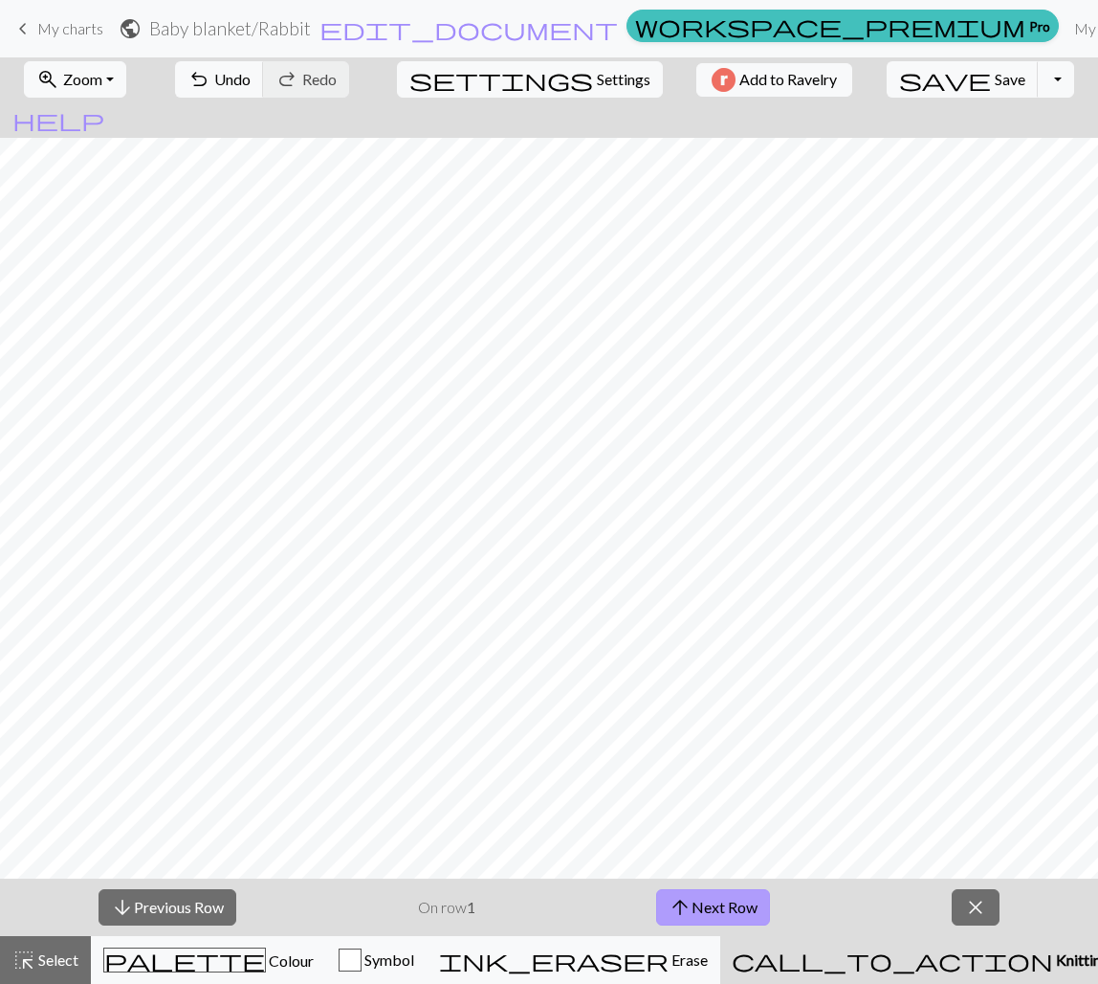
click at [732, 907] on button "arrow_upward Next Row" at bounding box center [713, 907] width 114 height 36
click at [251, 75] on span "Undo" at bounding box center [232, 79] width 36 height 18
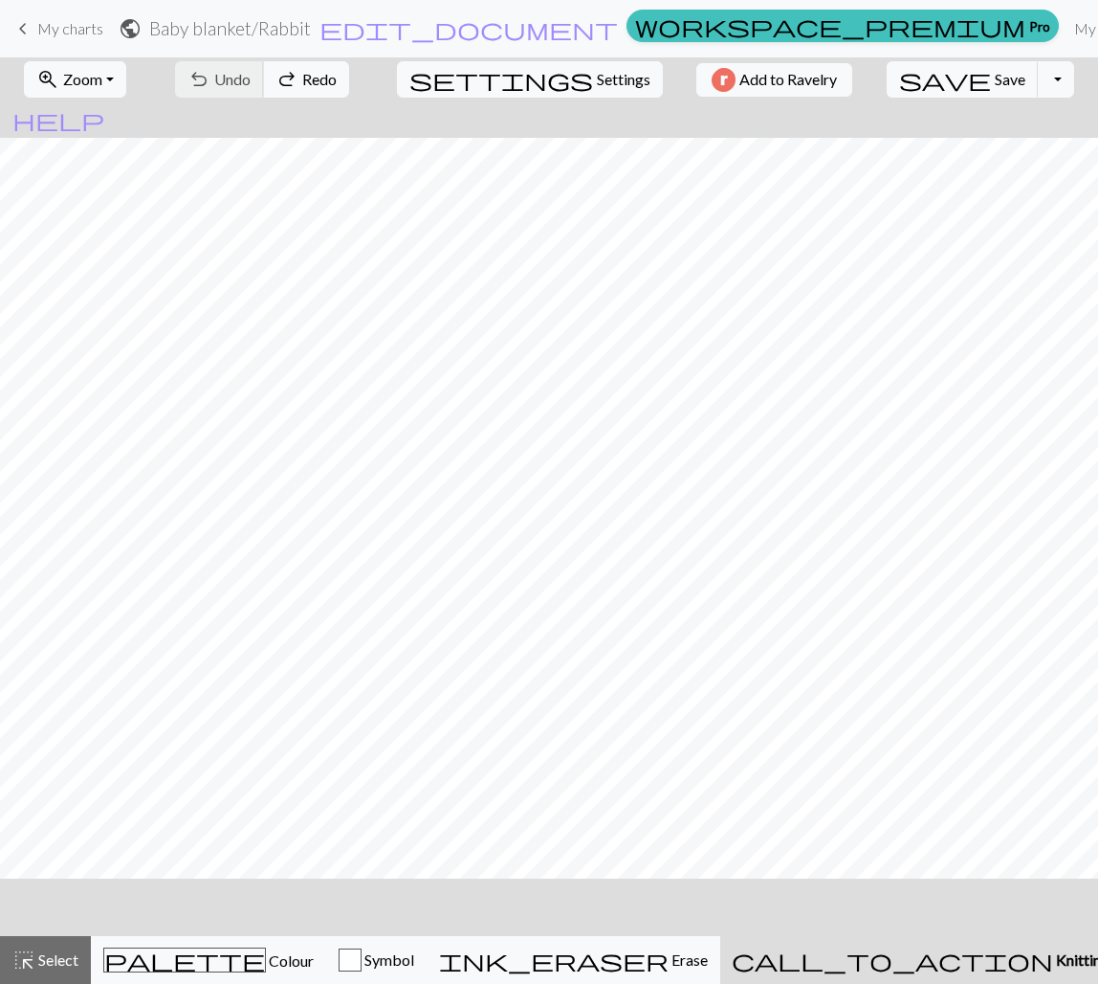
click at [285, 75] on div "undo Undo Undo redo Redo Redo" at bounding box center [262, 79] width 203 height 44
click at [276, 91] on div "undo Undo Undo redo Redo Redo" at bounding box center [262, 79] width 203 height 44
click at [337, 80] on span "Redo" at bounding box center [319, 79] width 34 height 18
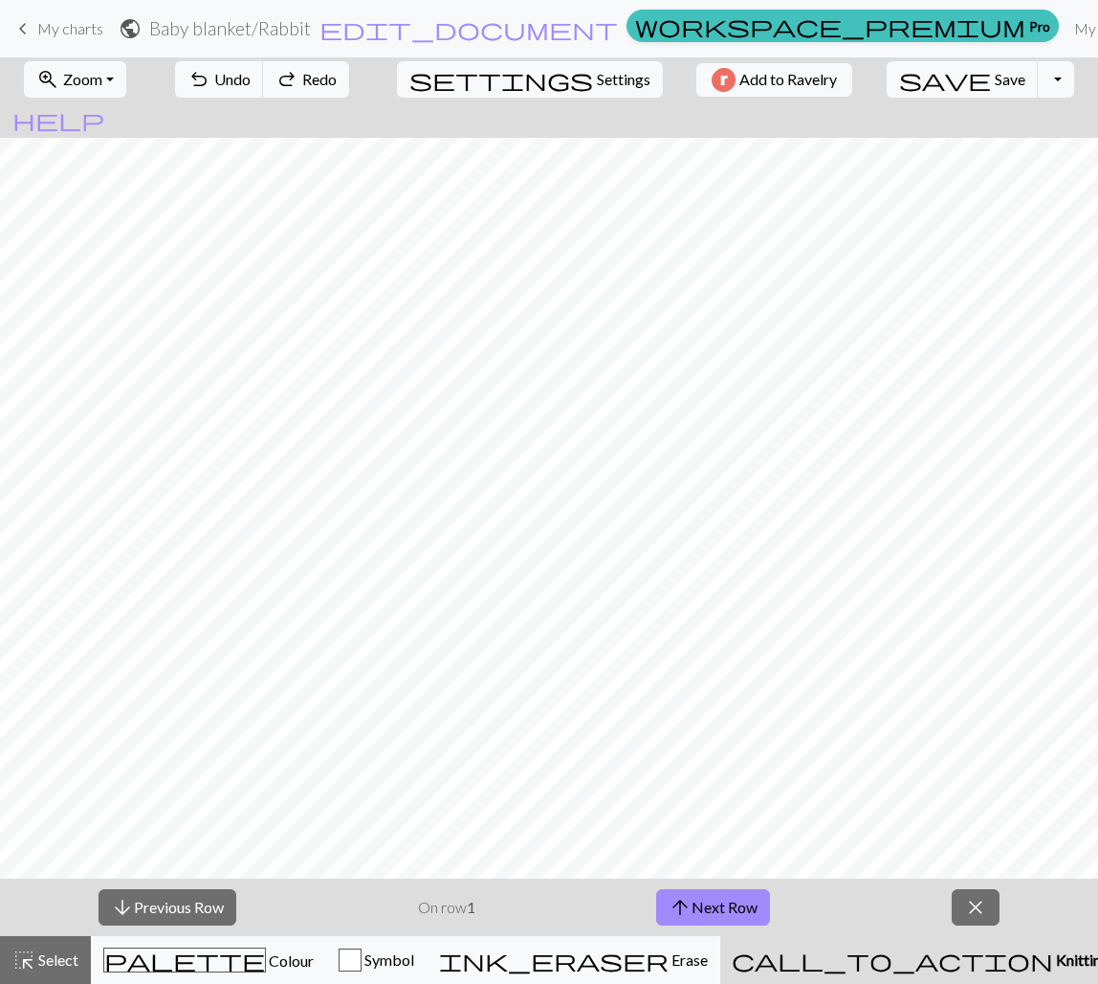
click at [337, 80] on span "Redo" at bounding box center [319, 79] width 34 height 18
click at [264, 78] on button "undo Undo Undo" at bounding box center [219, 79] width 89 height 36
click at [251, 80] on span "Undo" at bounding box center [232, 79] width 36 height 18
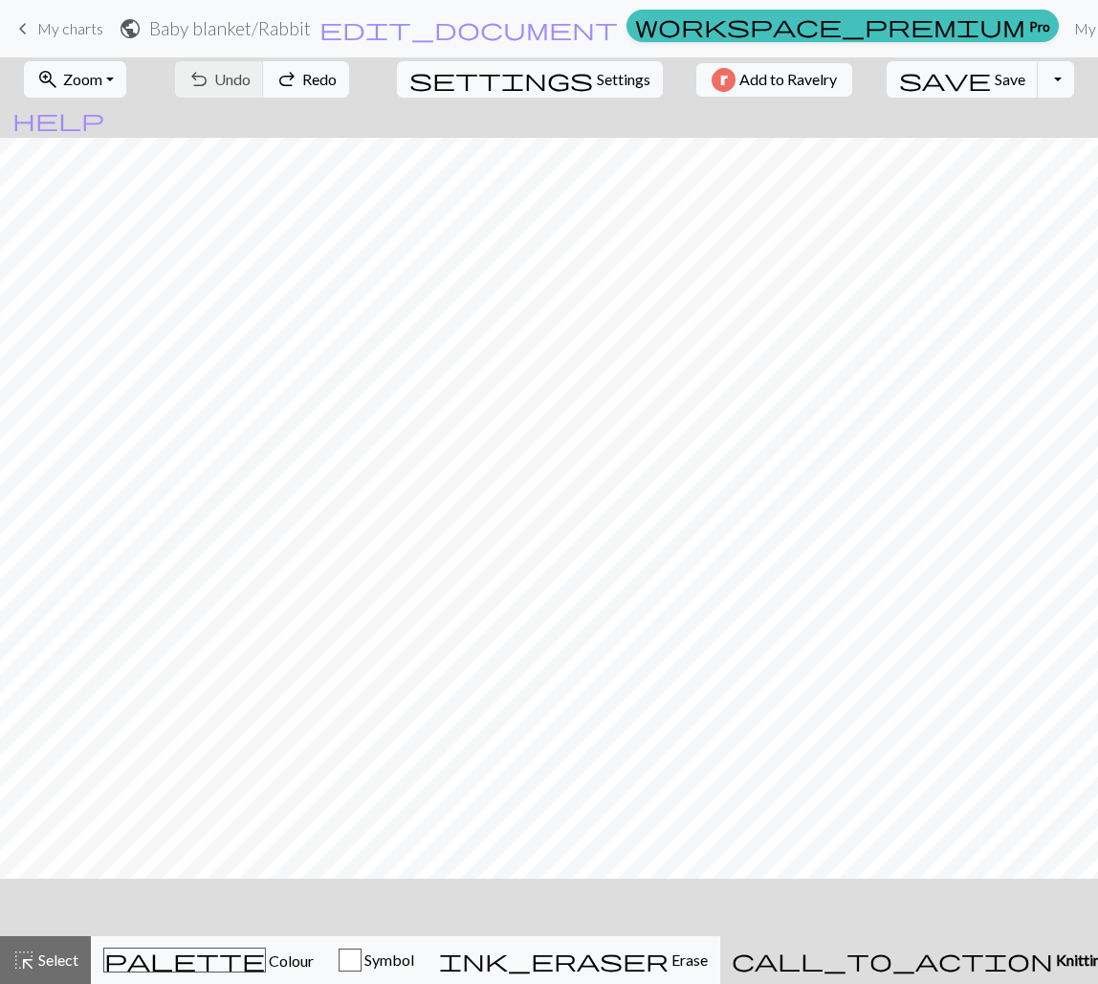
click at [284, 81] on div "undo Undo Undo redo Redo Redo" at bounding box center [262, 79] width 203 height 44
click at [349, 90] on button "redo Redo Redo" at bounding box center [306, 79] width 86 height 36
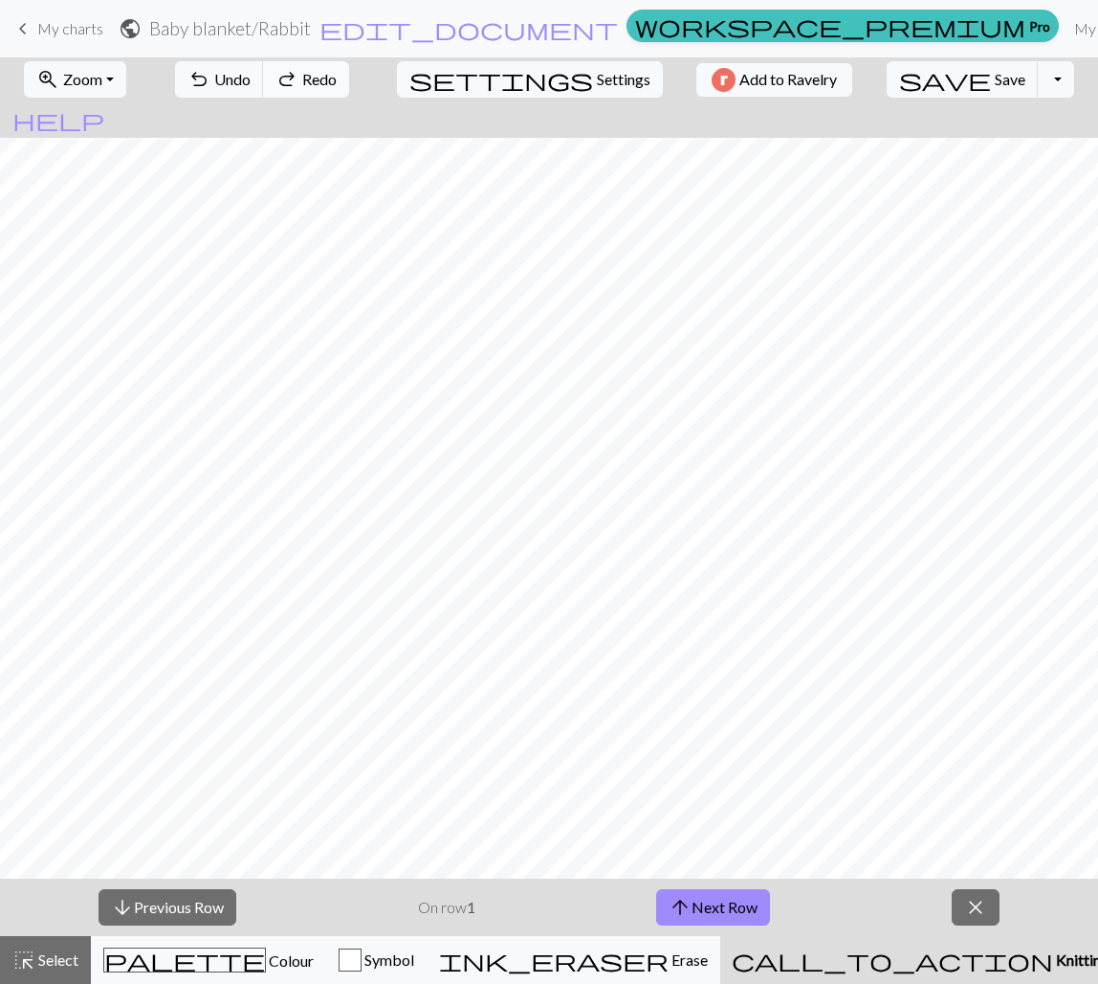
click at [349, 90] on button "redo Redo Redo" at bounding box center [306, 79] width 86 height 36
click at [356, 90] on div "undo Undo Undo redo Redo Redo" at bounding box center [262, 79] width 203 height 44
click at [691, 899] on span "arrow_upward" at bounding box center [680, 907] width 23 height 27
click at [710, 906] on button "arrow_upward Next Row" at bounding box center [713, 907] width 114 height 36
click at [718, 905] on button "arrow_upward Next Row" at bounding box center [713, 907] width 114 height 36
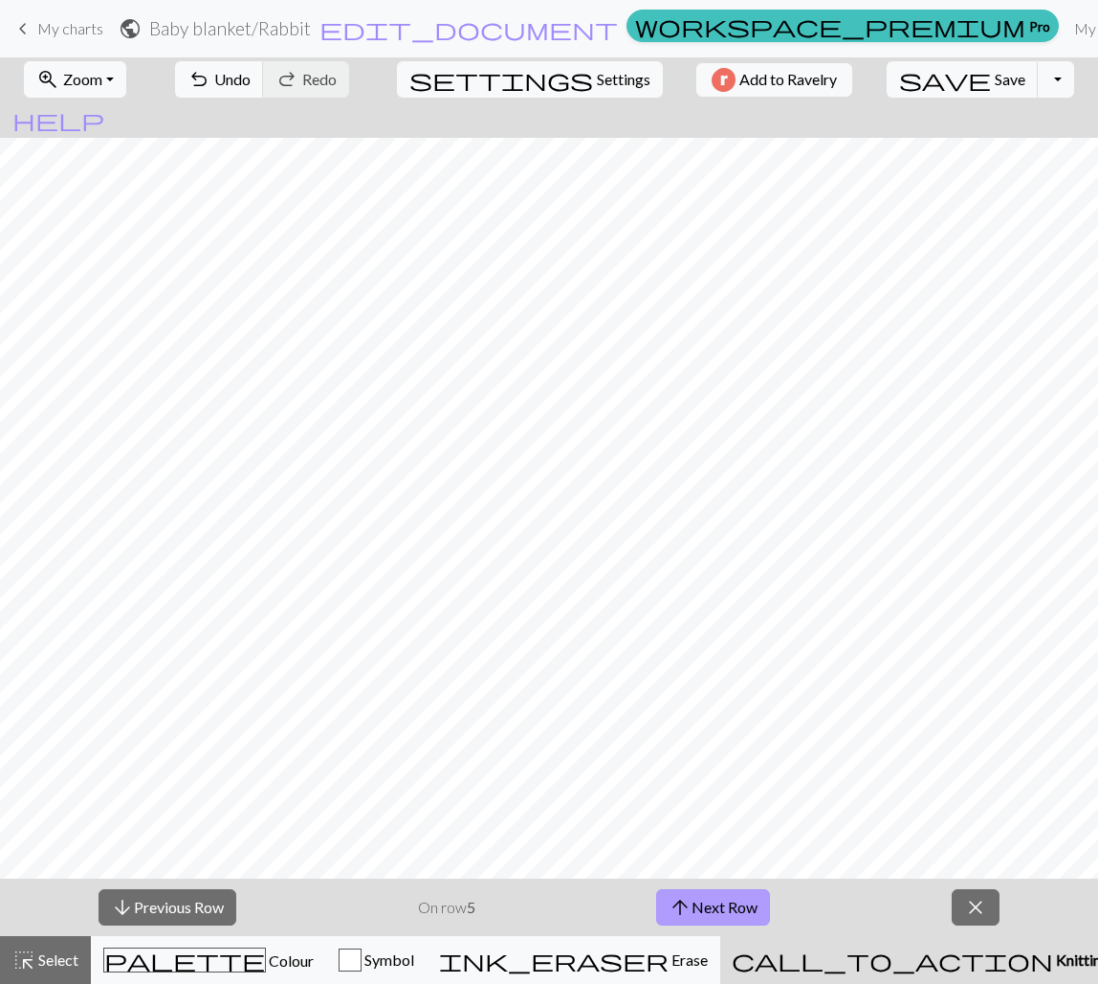
click at [684, 899] on span "arrow_upward" at bounding box center [680, 907] width 23 height 27
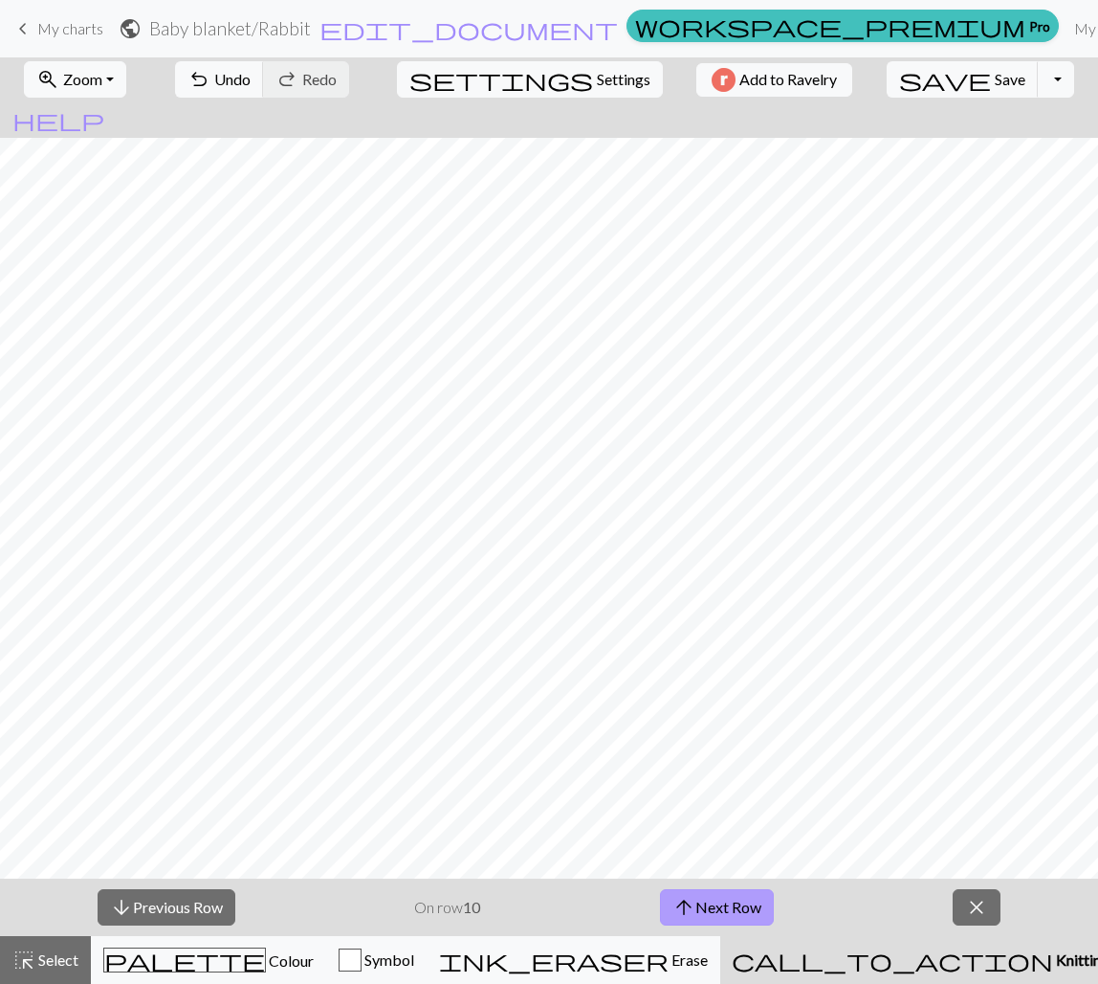
click at [684, 899] on span "arrow_upward" at bounding box center [684, 907] width 23 height 27
click at [737, 903] on button "arrow_upward Next Row" at bounding box center [717, 907] width 114 height 36
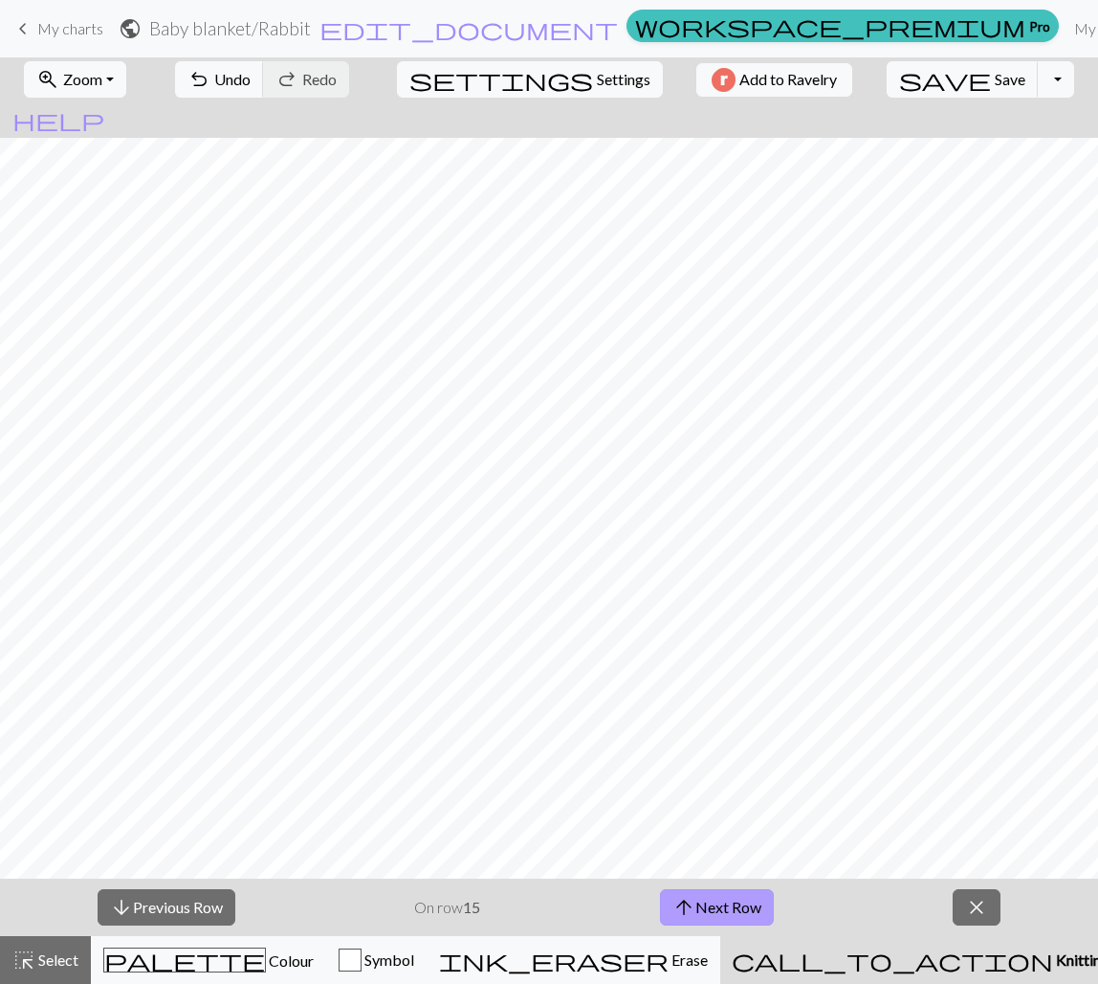
click at [736, 901] on button "arrow_upward Next Row" at bounding box center [717, 907] width 114 height 36
click at [709, 908] on button "arrow_upward Next Row" at bounding box center [717, 907] width 114 height 36
click at [975, 916] on span "close" at bounding box center [976, 907] width 23 height 27
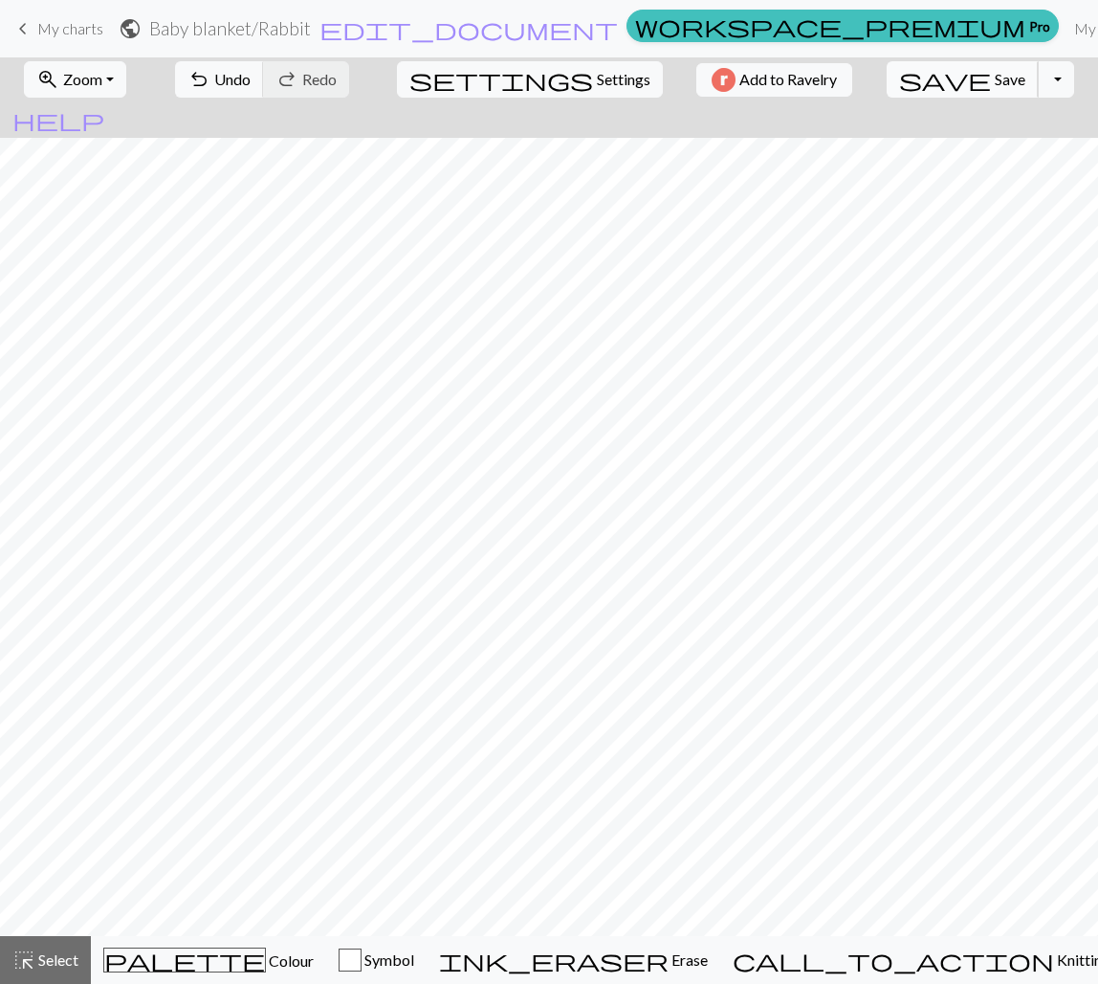
click at [922, 96] on button "save Save Save" at bounding box center [963, 79] width 152 height 36
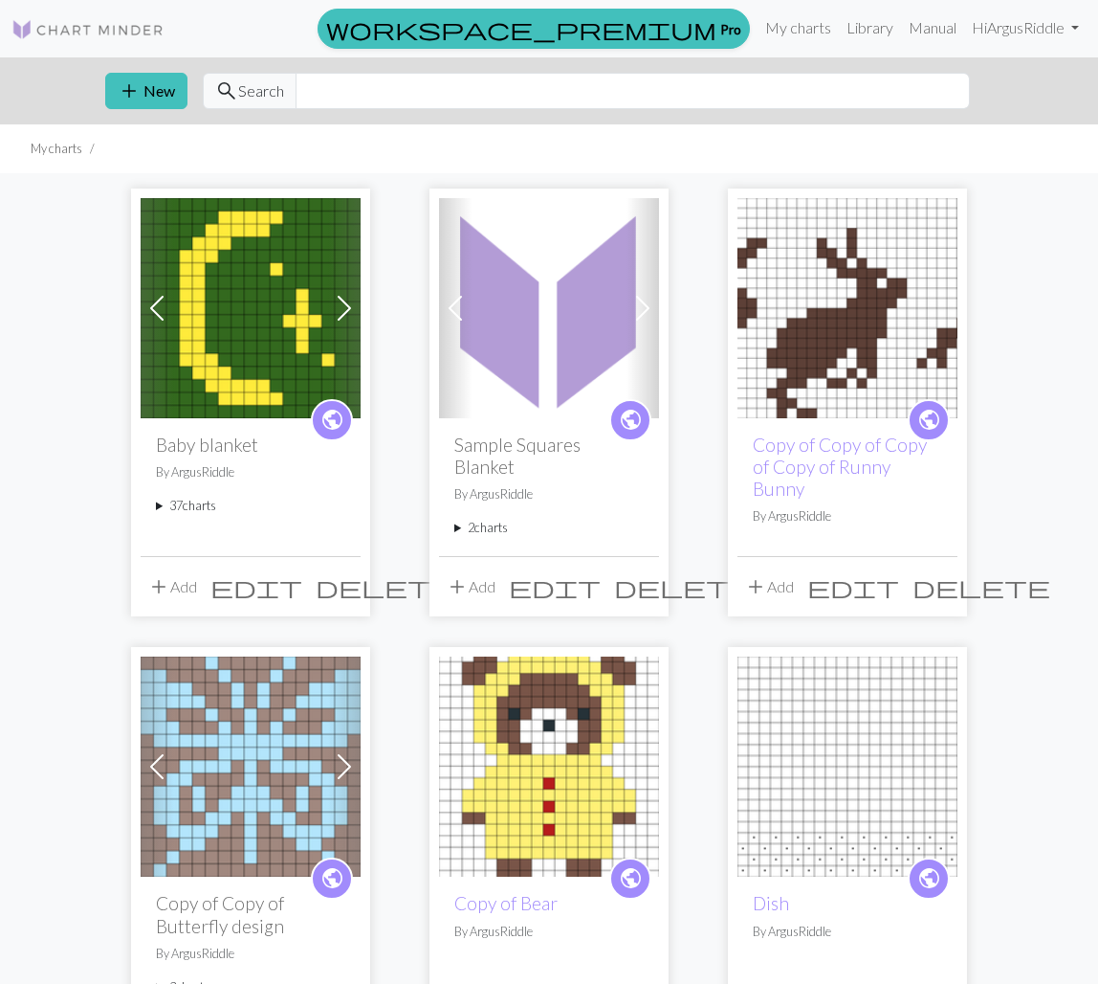
click at [180, 504] on summary "37 charts" at bounding box center [250, 506] width 189 height 18
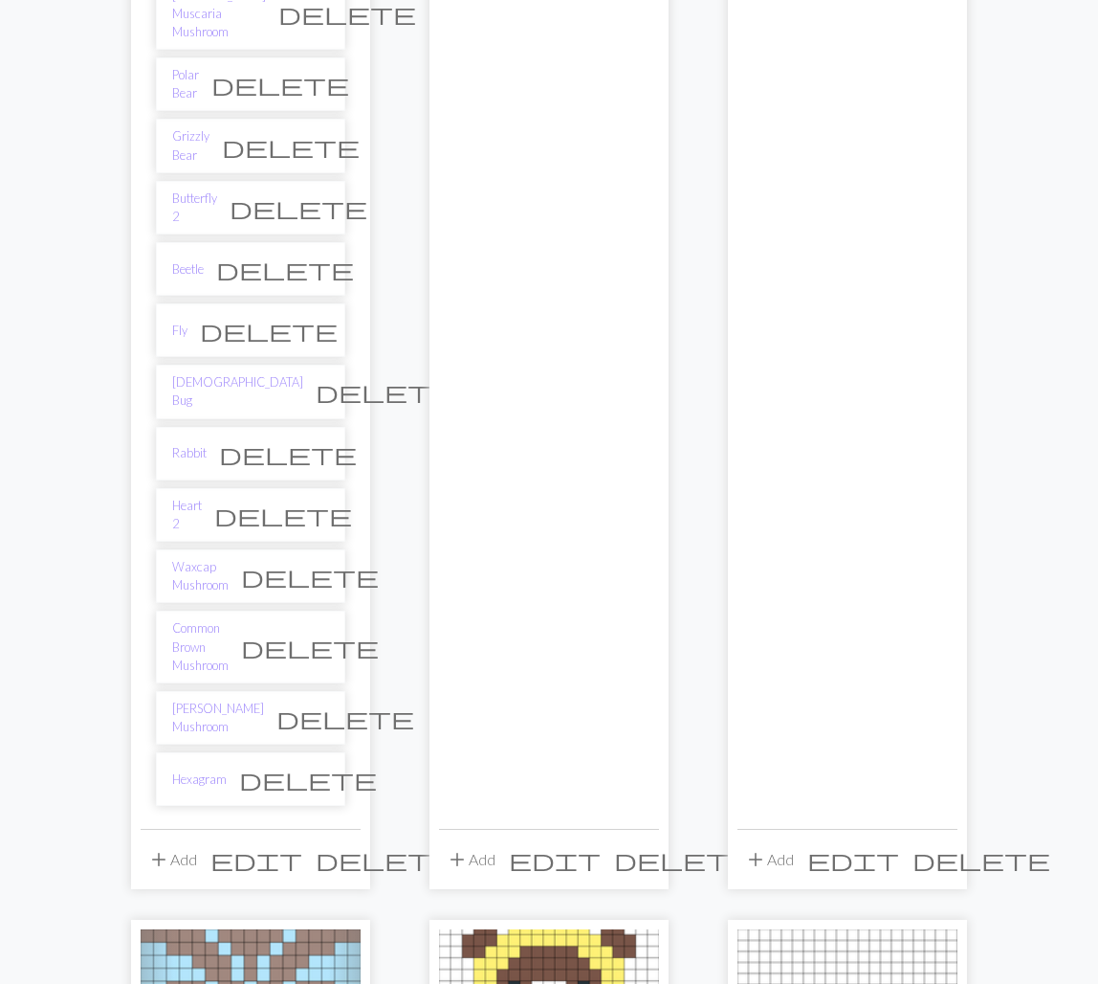
scroll to position [2039, 0]
click at [196, 495] on link "Heart 2" at bounding box center [187, 513] width 30 height 36
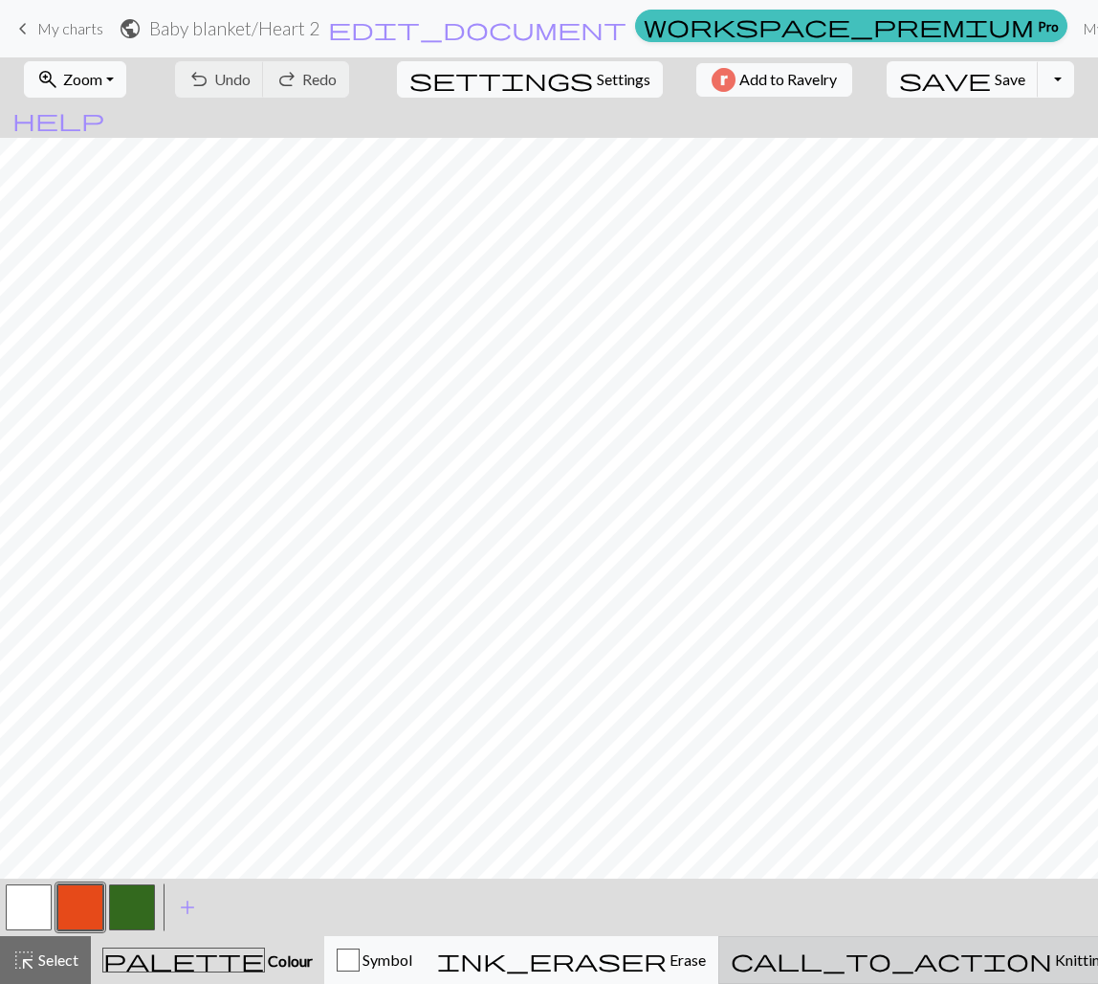
drag, startPoint x: 984, startPoint y: 969, endPoint x: 971, endPoint y: 952, distance: 21.2
click at [984, 968] on div "call_to_action Knitting mode Knitting mode" at bounding box center [940, 959] width 418 height 23
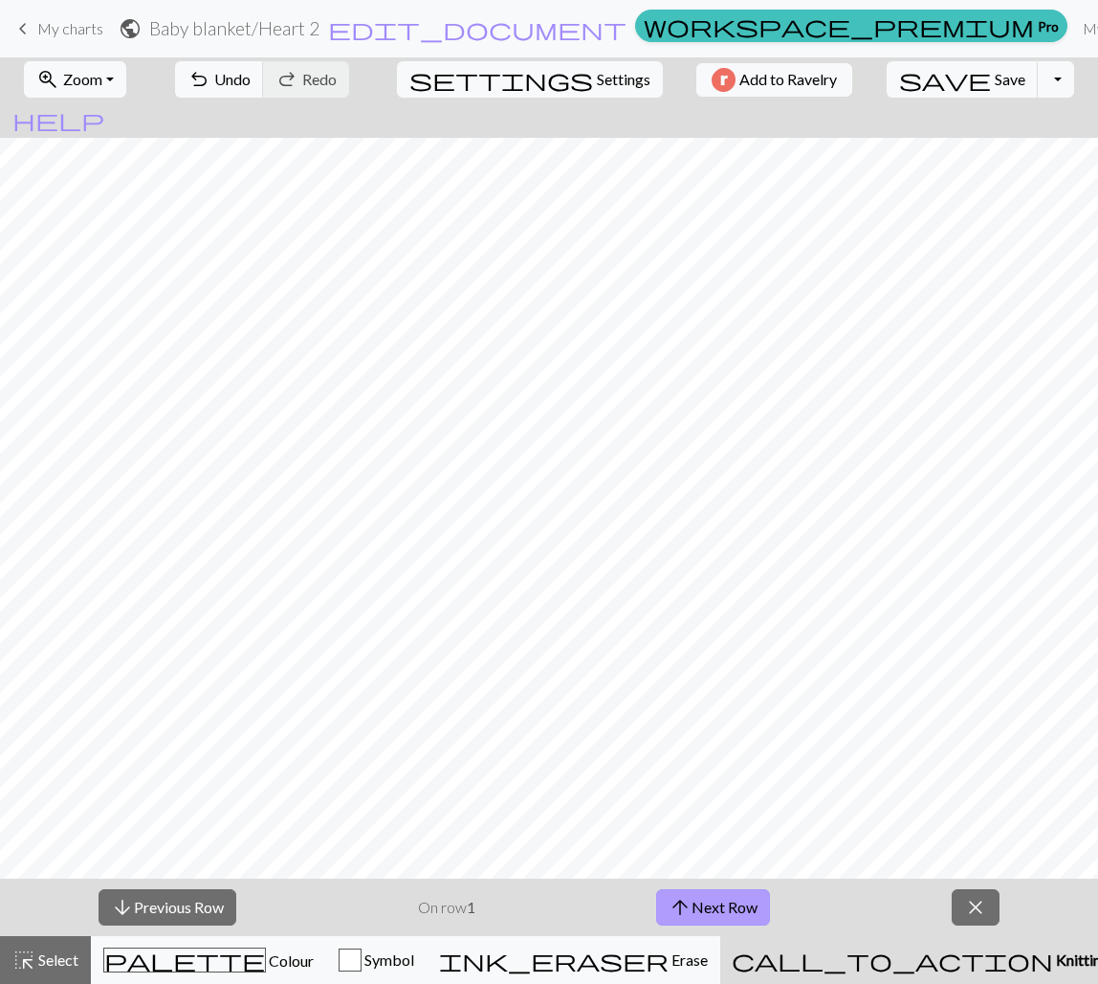
click at [751, 896] on button "arrow_upward Next Row" at bounding box center [713, 907] width 114 height 36
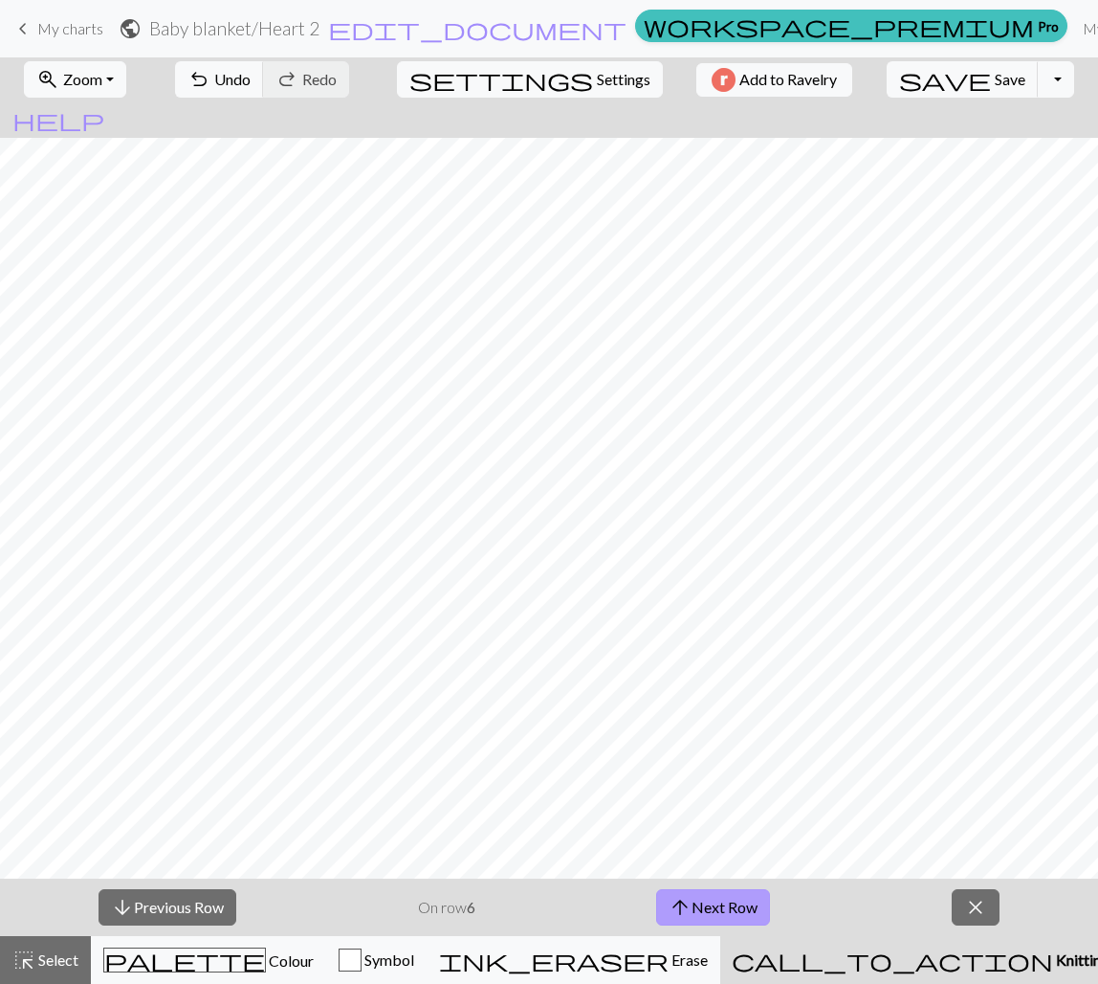
click at [751, 896] on button "arrow_upward Next Row" at bounding box center [713, 907] width 114 height 36
click at [747, 896] on button "arrow_upward Next Row" at bounding box center [717, 907] width 114 height 36
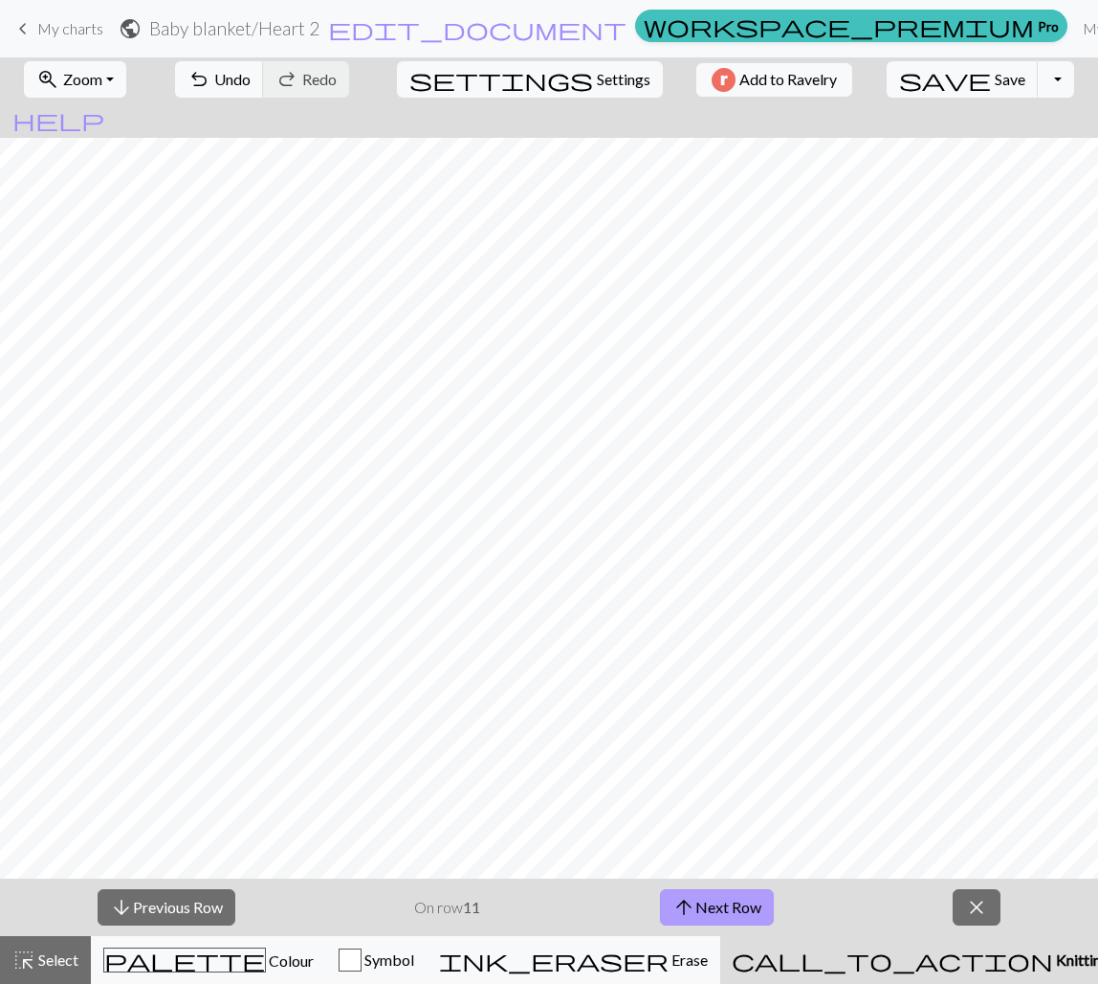
click at [747, 896] on button "arrow_upward Next Row" at bounding box center [717, 907] width 114 height 36
click at [660, 889] on button "arrow_upward Next Row" at bounding box center [717, 907] width 114 height 36
click at [216, 894] on button "arrow_downward Previous Row" at bounding box center [167, 907] width 138 height 36
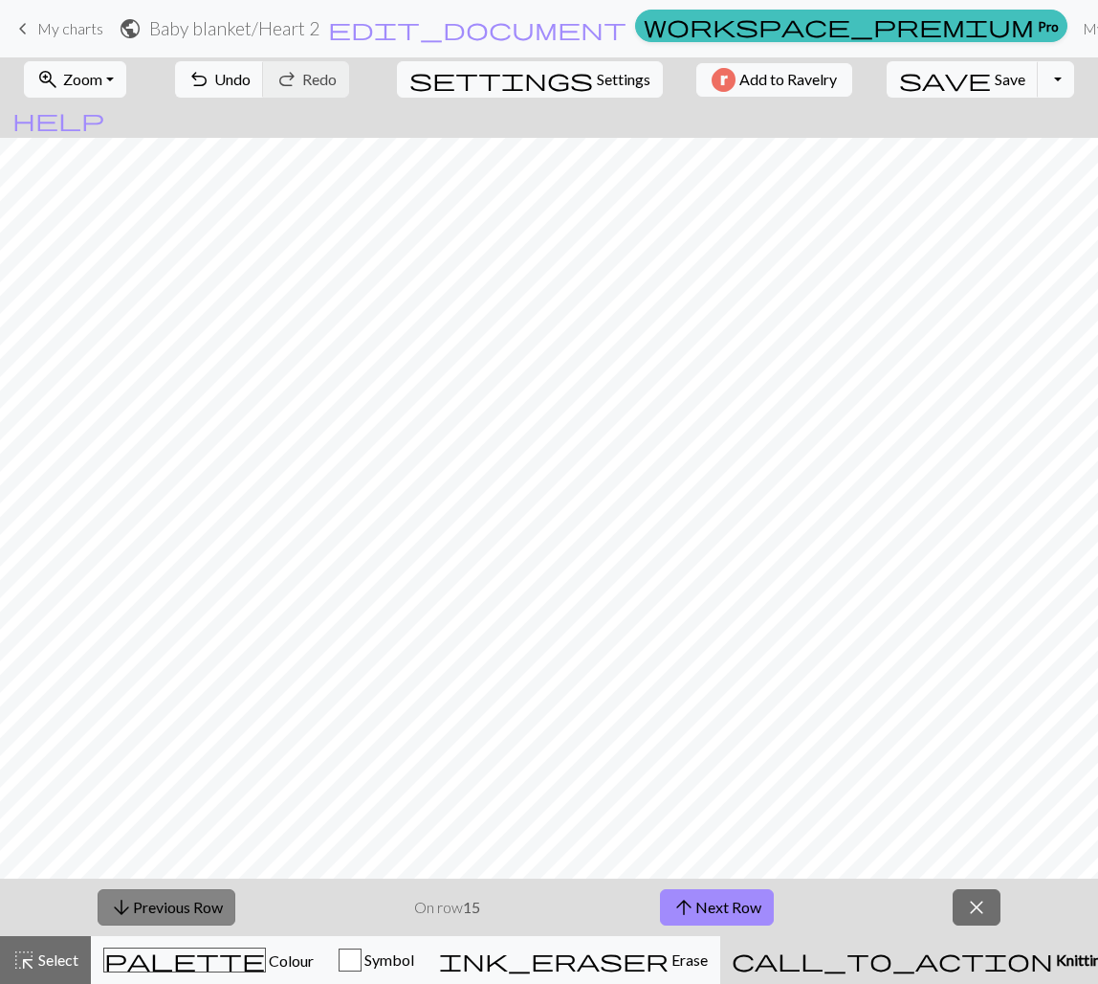
click at [216, 894] on button "arrow_downward Previous Row" at bounding box center [167, 907] width 138 height 36
click at [705, 907] on button "arrow_upward Next Row" at bounding box center [717, 907] width 114 height 36
click at [730, 910] on button "arrow_upward Next Row" at bounding box center [717, 907] width 114 height 36
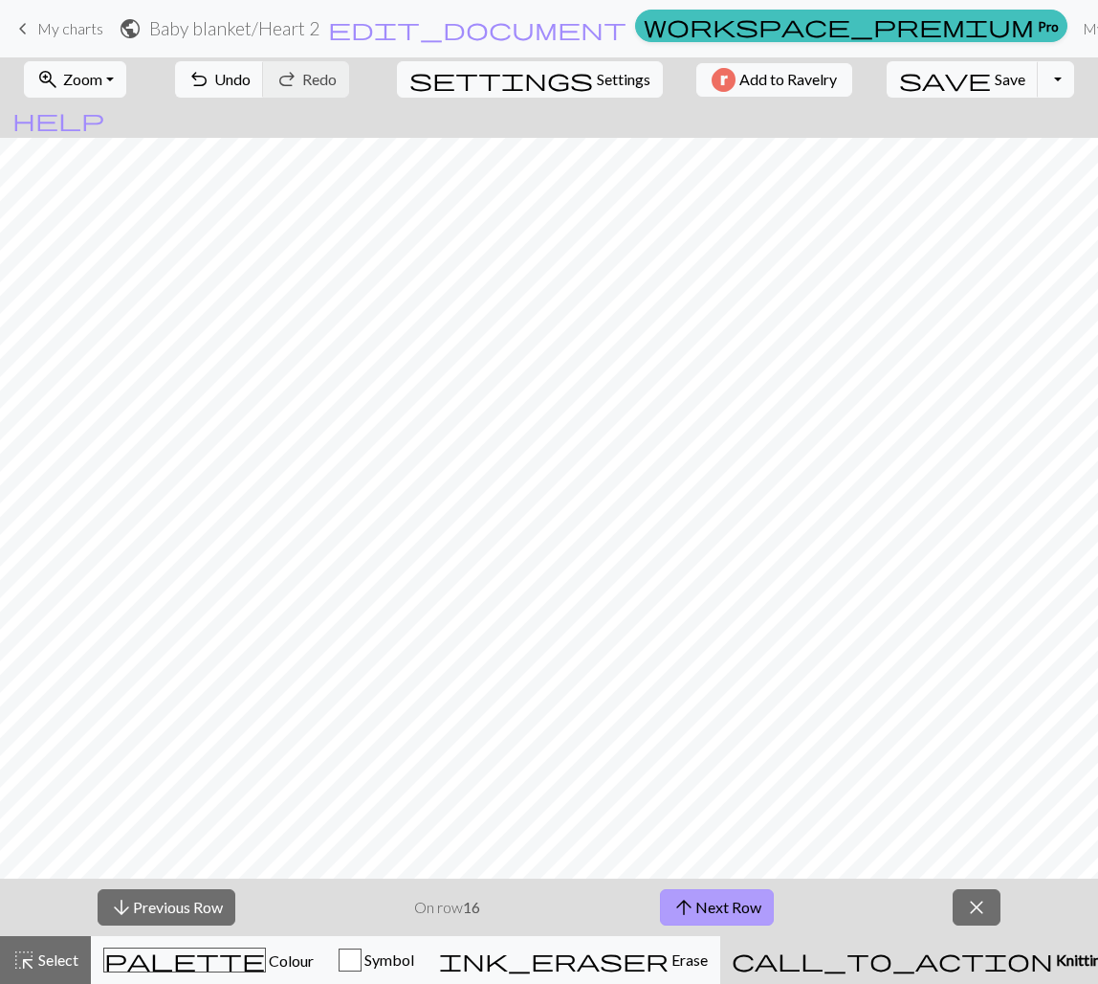
click at [730, 910] on button "arrow_upward Next Row" at bounding box center [717, 907] width 114 height 36
click at [986, 907] on span "close" at bounding box center [976, 907] width 23 height 27
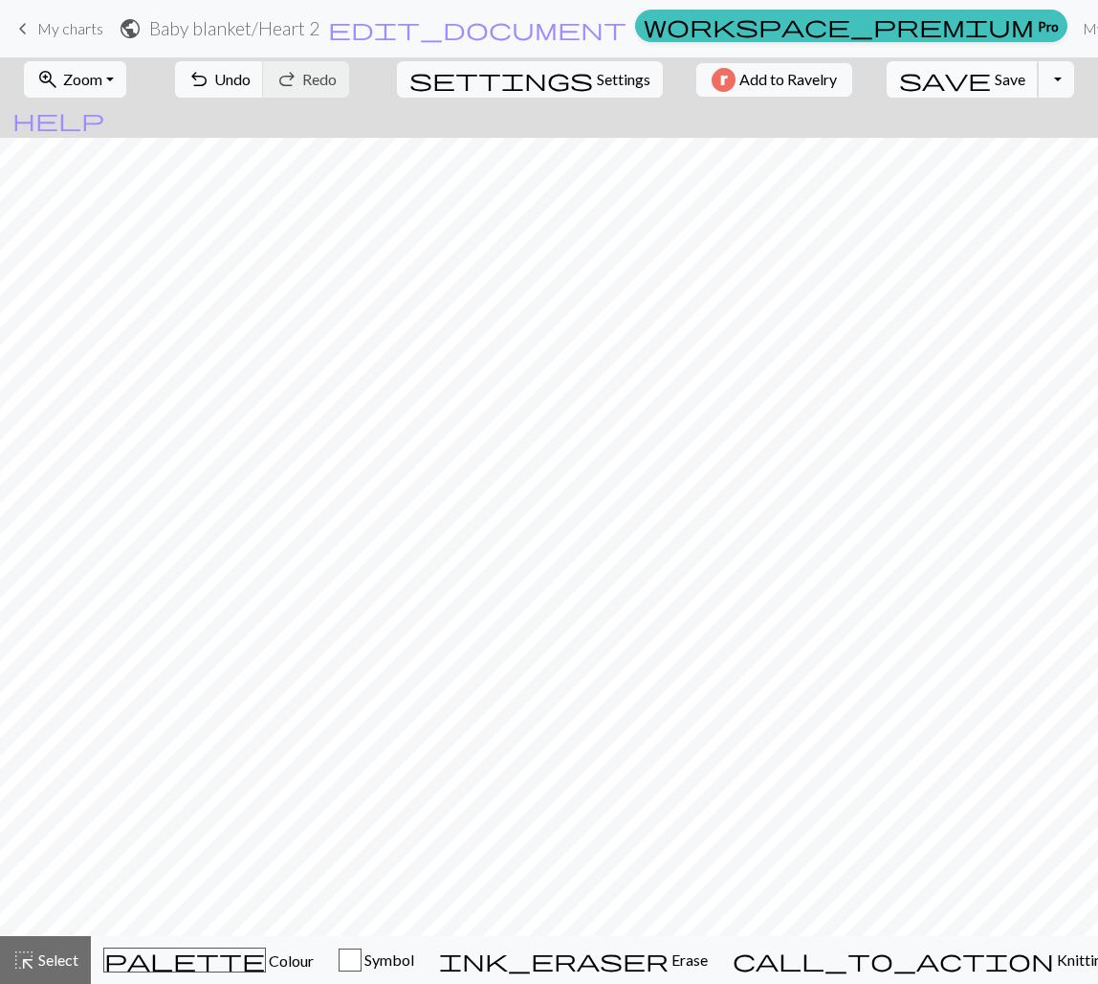
click at [995, 72] on span "Save" at bounding box center [1010, 79] width 31 height 18
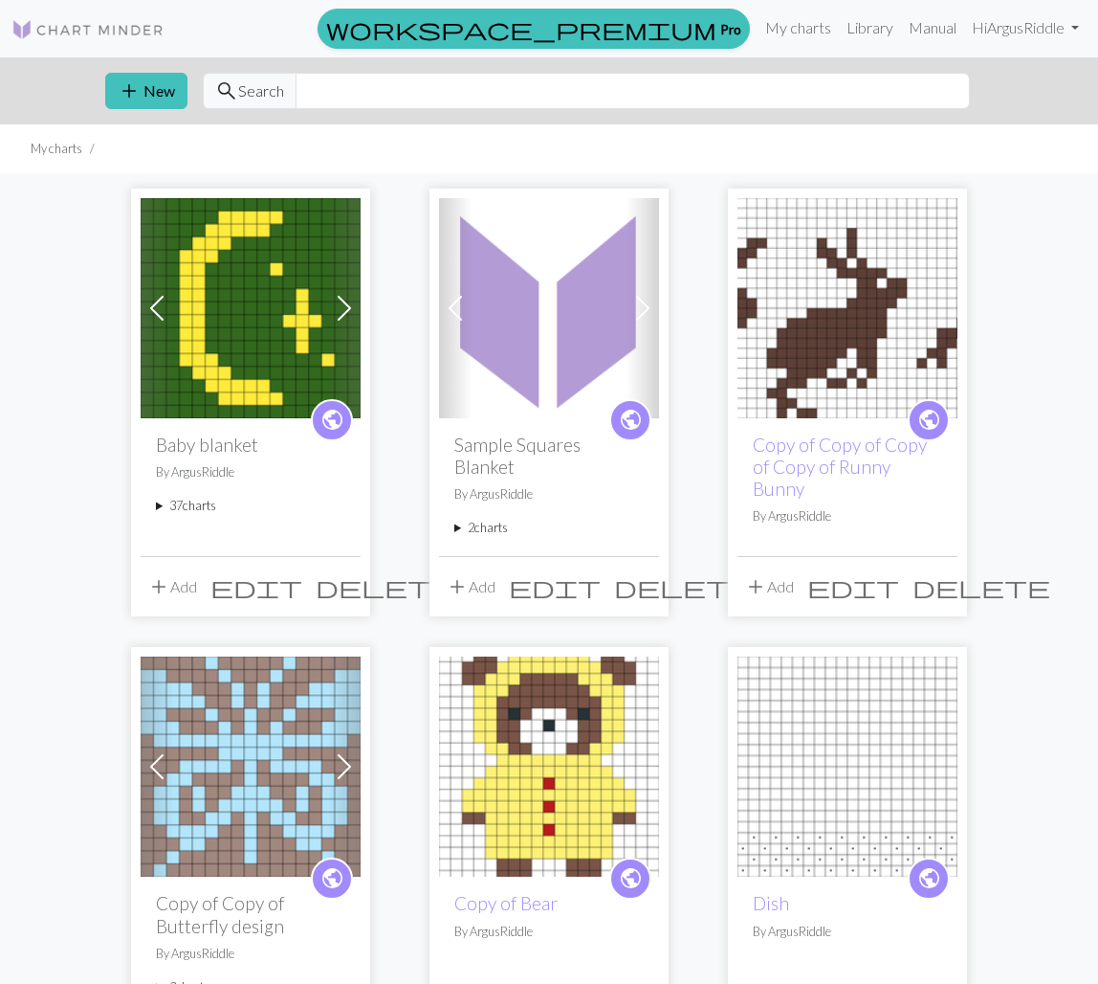
click at [205, 509] on summary "37 charts" at bounding box center [250, 506] width 189 height 18
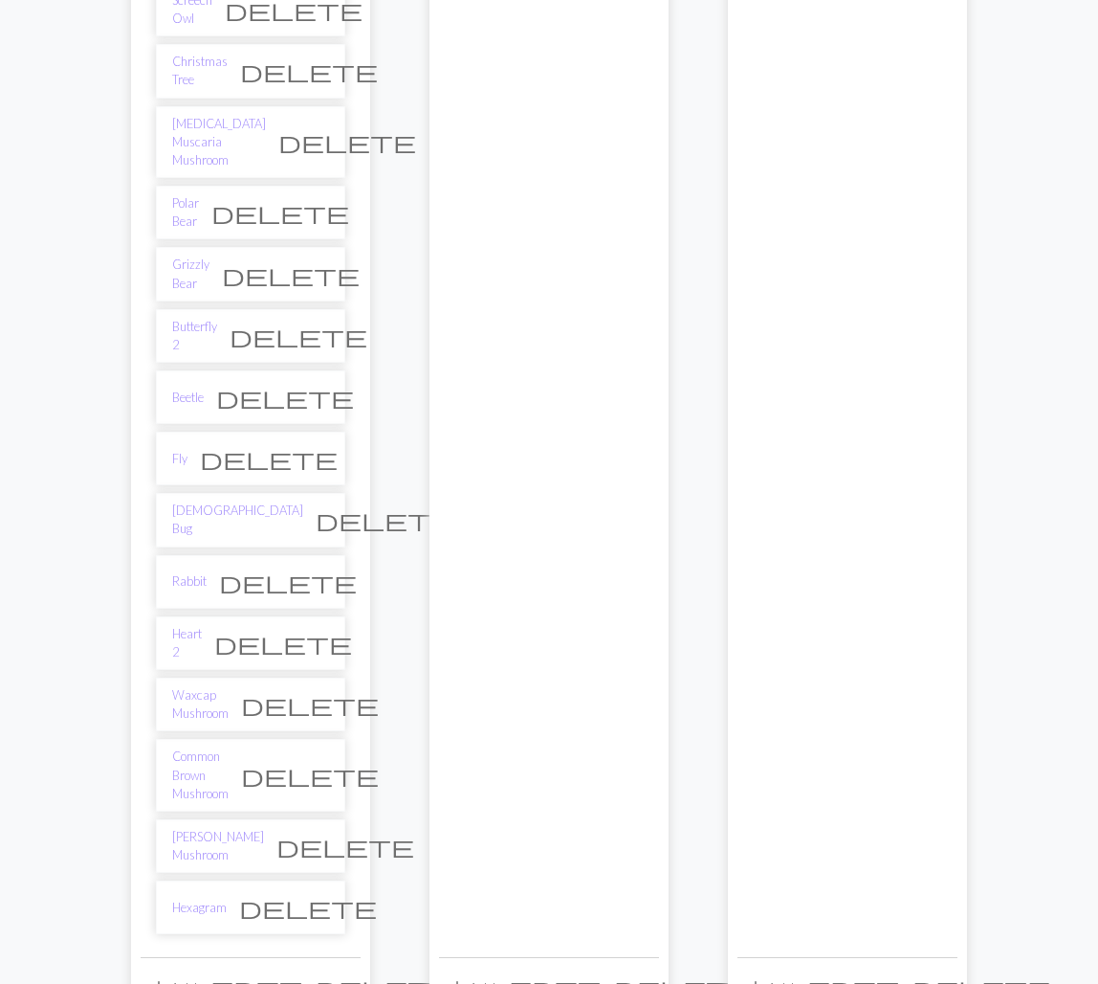
scroll to position [1957, 0]
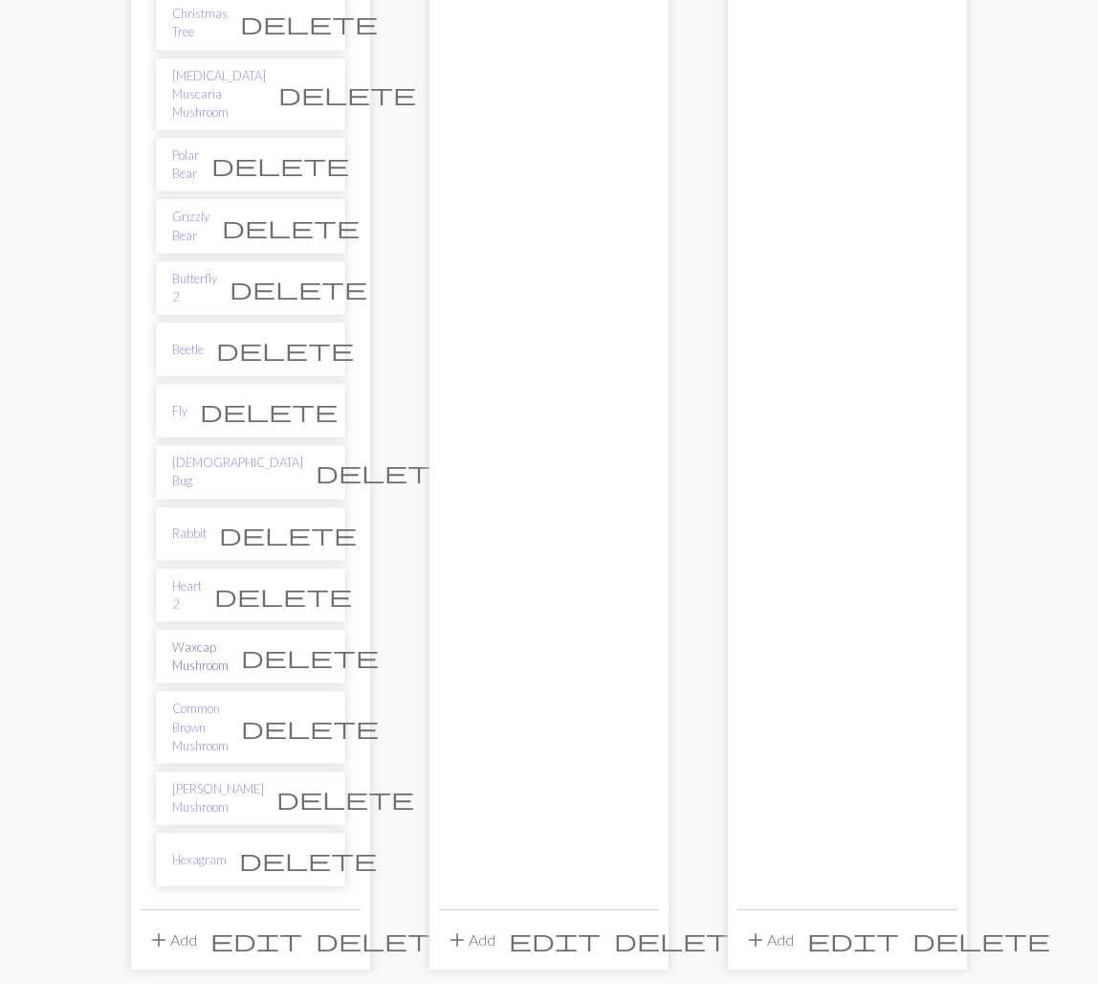
click at [204, 638] on link "Waxcap Mushroom" at bounding box center [200, 656] width 56 height 36
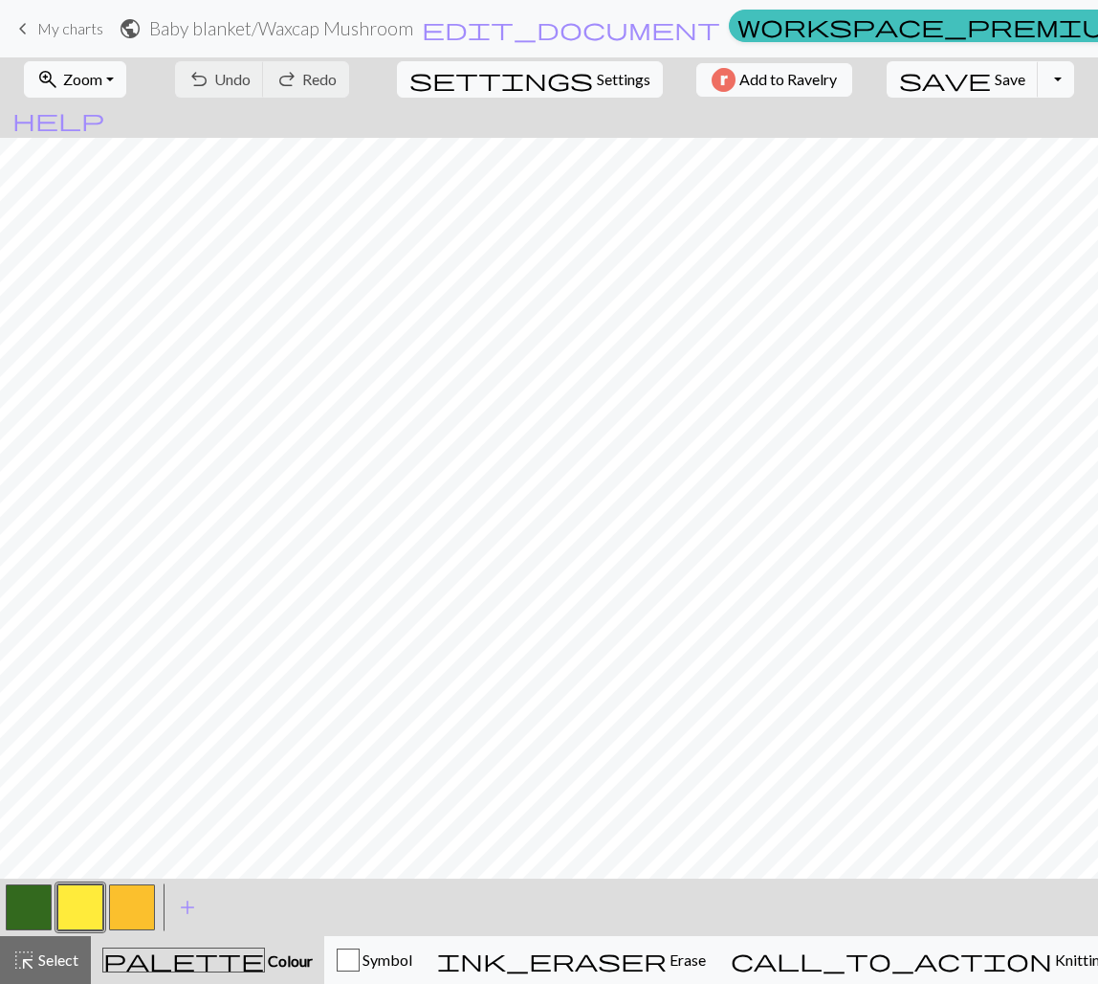
drag, startPoint x: 22, startPoint y: 916, endPoint x: 38, endPoint y: 902, distance: 21.1
click at [22, 915] on button "button" at bounding box center [29, 907] width 46 height 46
click at [264, 82] on button "undo Undo Undo" at bounding box center [219, 79] width 89 height 36
click at [364, 81] on div "undo Undo Undo redo Redo Redo" at bounding box center [262, 79] width 203 height 44
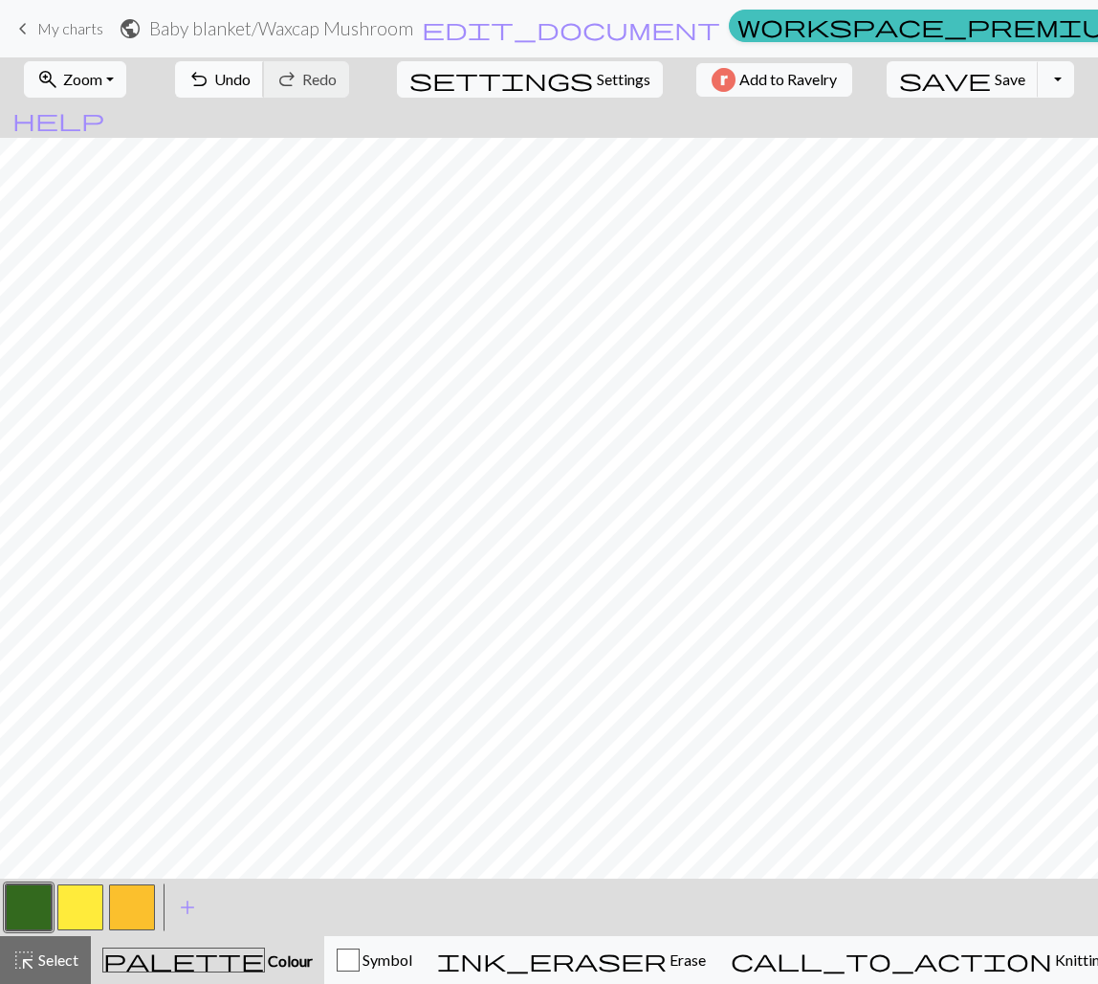
click at [251, 80] on span "Undo" at bounding box center [232, 79] width 36 height 18
click at [299, 78] on span "redo" at bounding box center [287, 79] width 23 height 27
click at [251, 79] on span "Undo" at bounding box center [232, 79] width 36 height 18
click at [337, 78] on span "Redo" at bounding box center [319, 79] width 34 height 18
click at [921, 78] on span "save" at bounding box center [945, 79] width 92 height 27
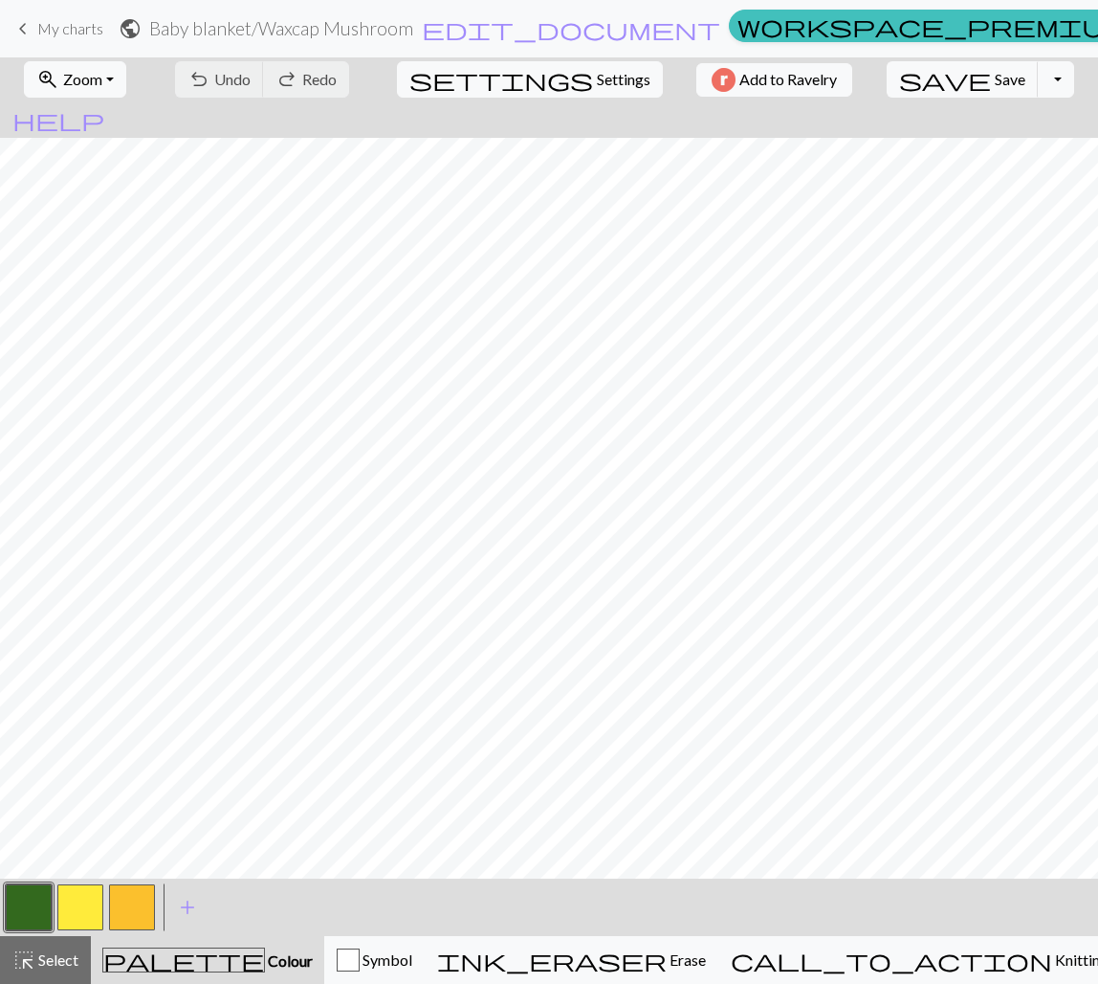
click at [89, 906] on button "button" at bounding box center [80, 907] width 46 height 46
click at [39, 906] on button "button" at bounding box center [29, 907] width 46 height 46
click at [78, 890] on button "button" at bounding box center [80, 907] width 46 height 46
click at [44, 899] on button "button" at bounding box center [29, 907] width 46 height 46
click at [251, 81] on span "Undo" at bounding box center [232, 79] width 36 height 18
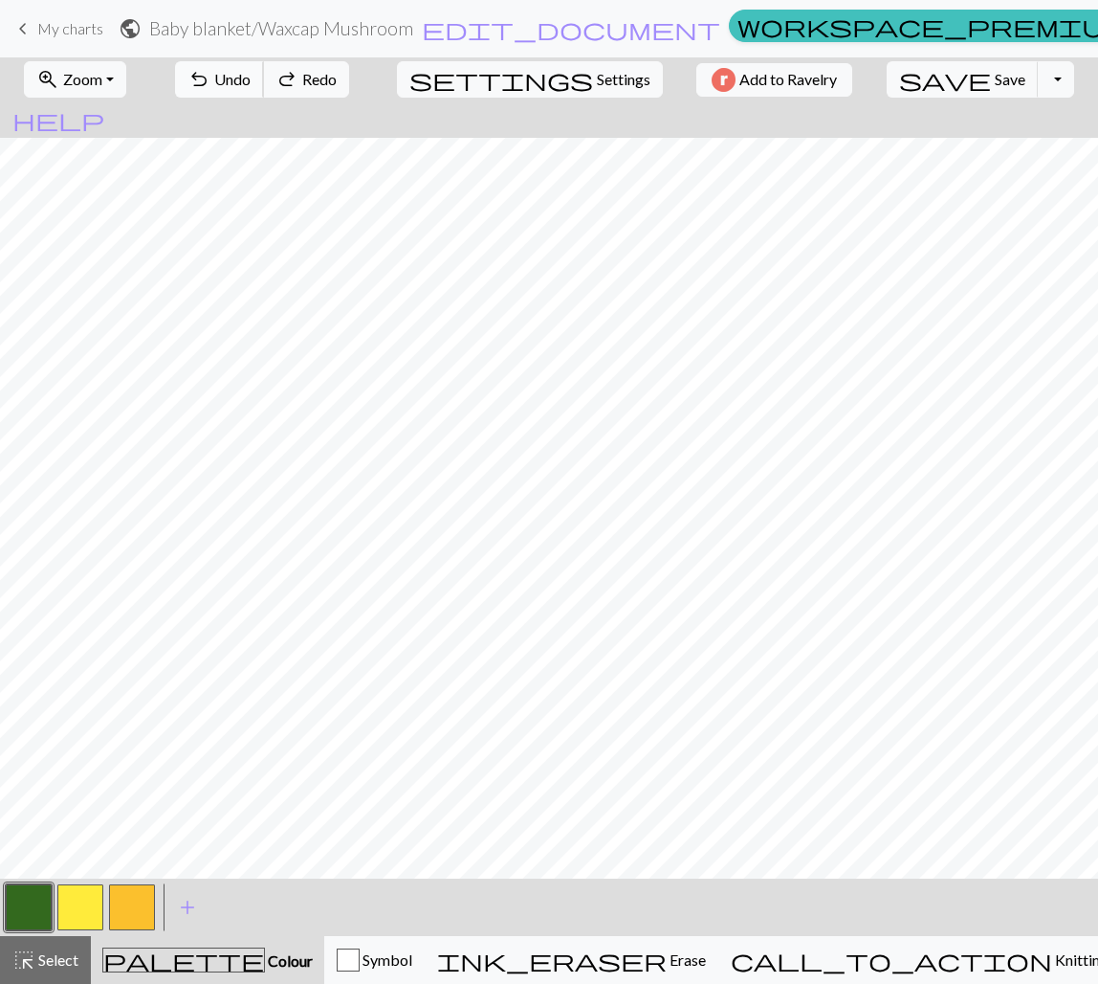
click at [251, 82] on span "Undo" at bounding box center [232, 79] width 36 height 18
click at [995, 80] on span "Save" at bounding box center [1010, 79] width 31 height 18
click at [140, 908] on button "button" at bounding box center [132, 907] width 46 height 46
click at [251, 79] on span "Undo" at bounding box center [232, 79] width 36 height 18
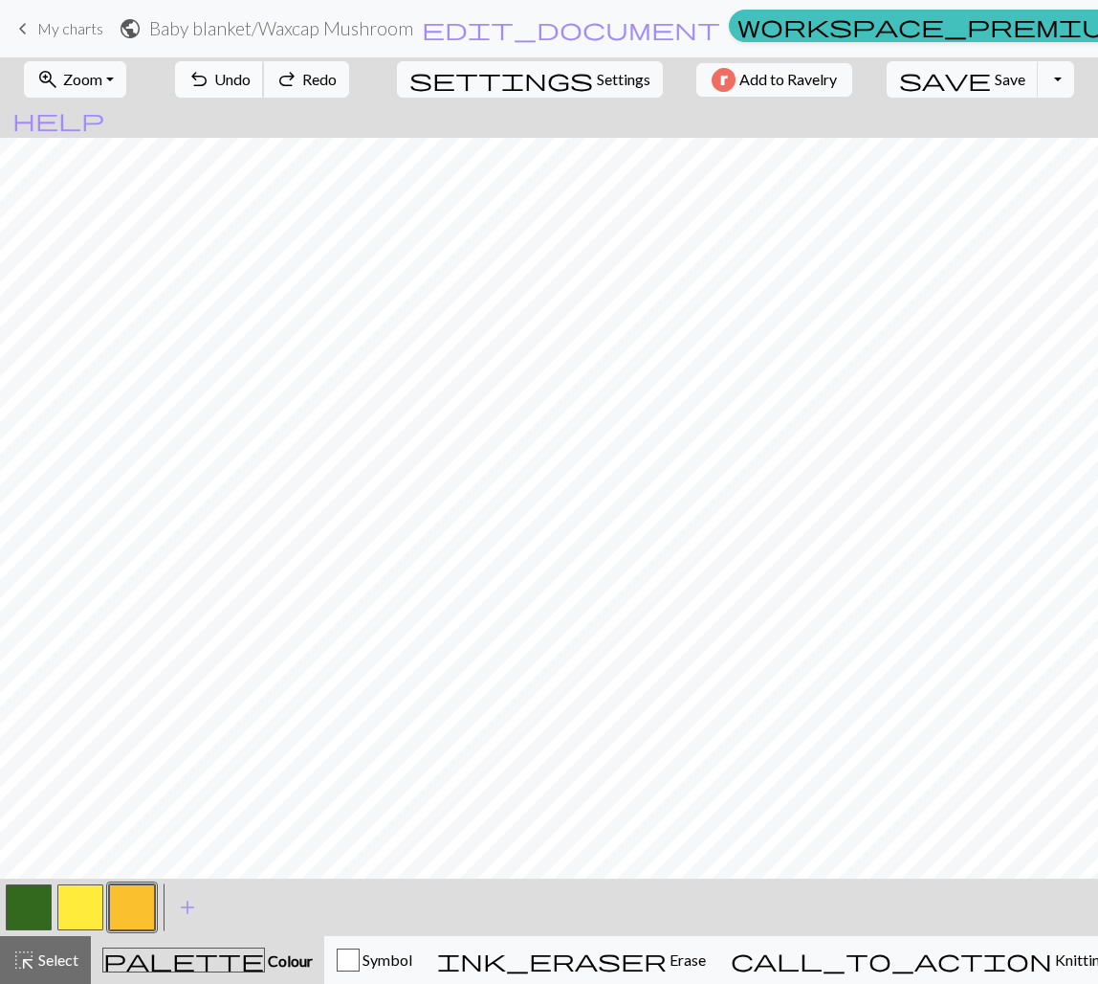
click at [251, 79] on span "Undo" at bounding box center [232, 79] width 36 height 18
drag, startPoint x: 39, startPoint y: 909, endPoint x: 111, endPoint y: 886, distance: 75.4
click at [44, 908] on button "button" at bounding box center [29, 907] width 46 height 46
